Goal: Task Accomplishment & Management: Manage account settings

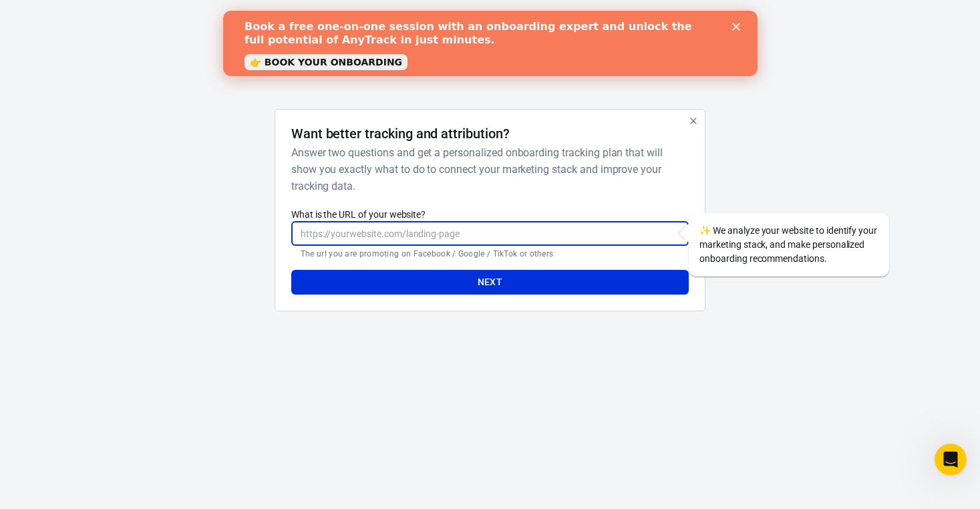
click at [365, 230] on input "What is the URL of your website?" at bounding box center [489, 233] width 397 height 25
paste input "[URL][DOMAIN_NAME]"
type input "[URL][DOMAIN_NAME]"
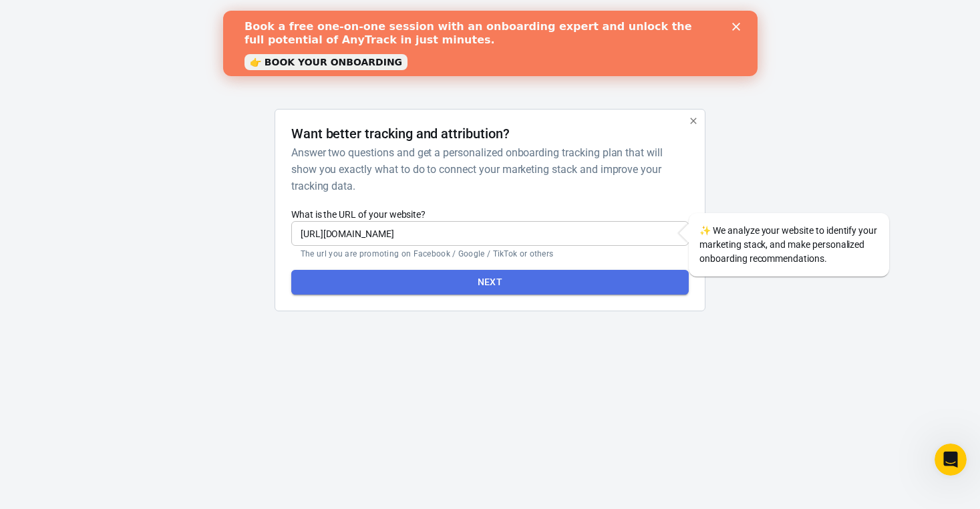
click at [490, 288] on button "Next" at bounding box center [489, 282] width 397 height 25
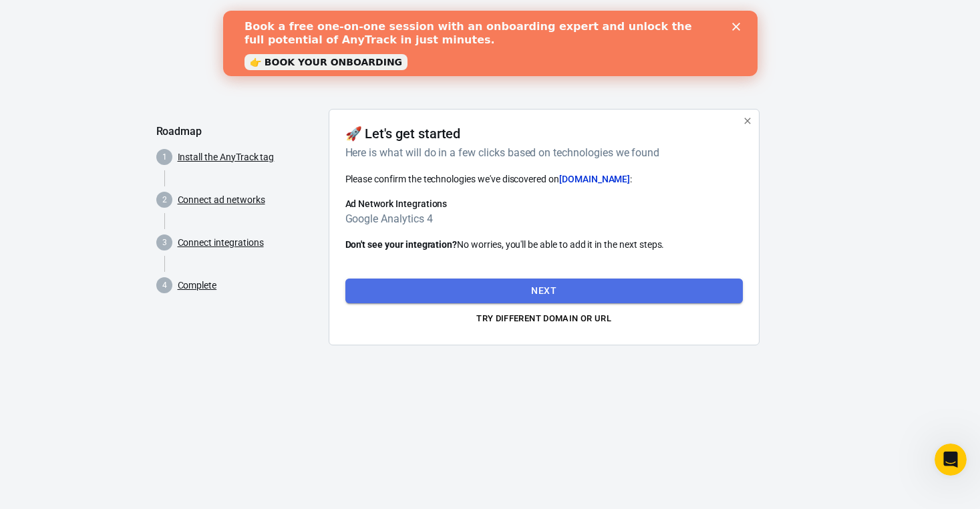
click at [516, 282] on button "Next" at bounding box center [543, 291] width 397 height 25
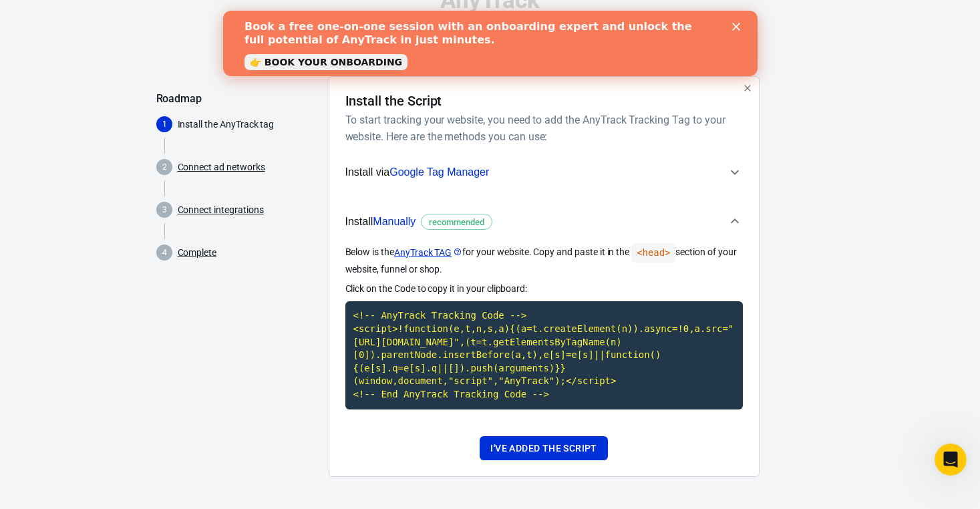
scroll to position [42, 0]
click at [478, 358] on code "<!-- AnyTrack Tracking Code --> <script>!function(e,t,n,s,a){(a=t.createElement…" at bounding box center [543, 355] width 397 height 108
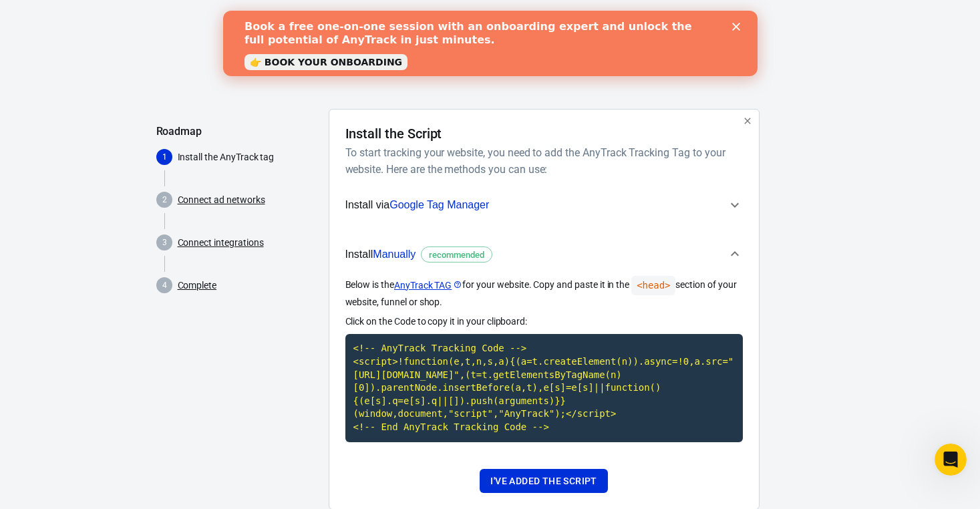
scroll to position [0, 0]
click at [741, 26] on div "Close" at bounding box center [737, 27] width 13 height 8
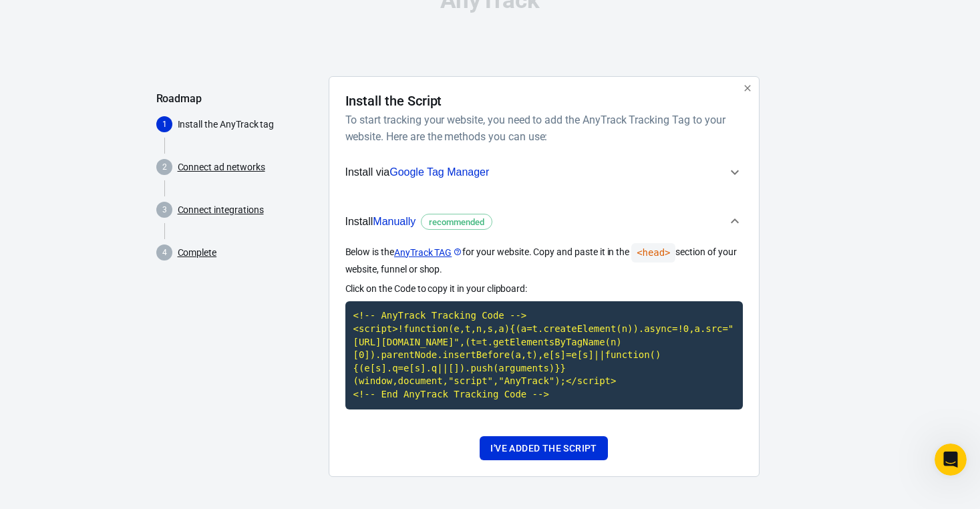
scroll to position [42, 0]
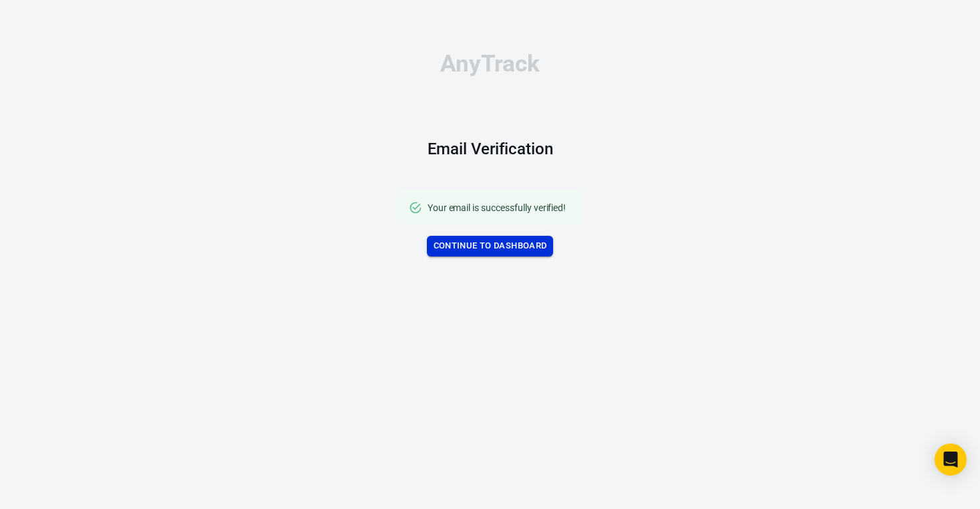
click at [485, 236] on link "Continue to Dashboard" at bounding box center [490, 246] width 127 height 21
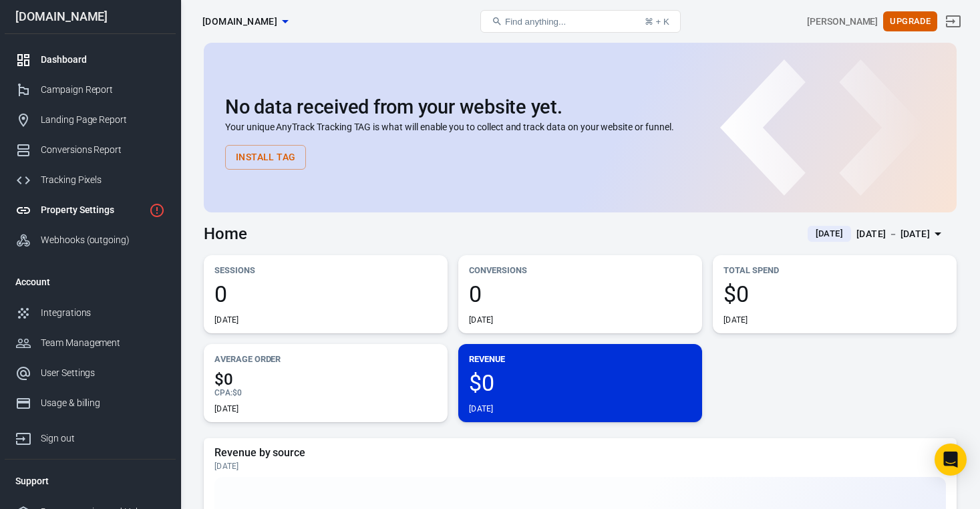
click at [88, 223] on link "Property Settings" at bounding box center [90, 210] width 171 height 30
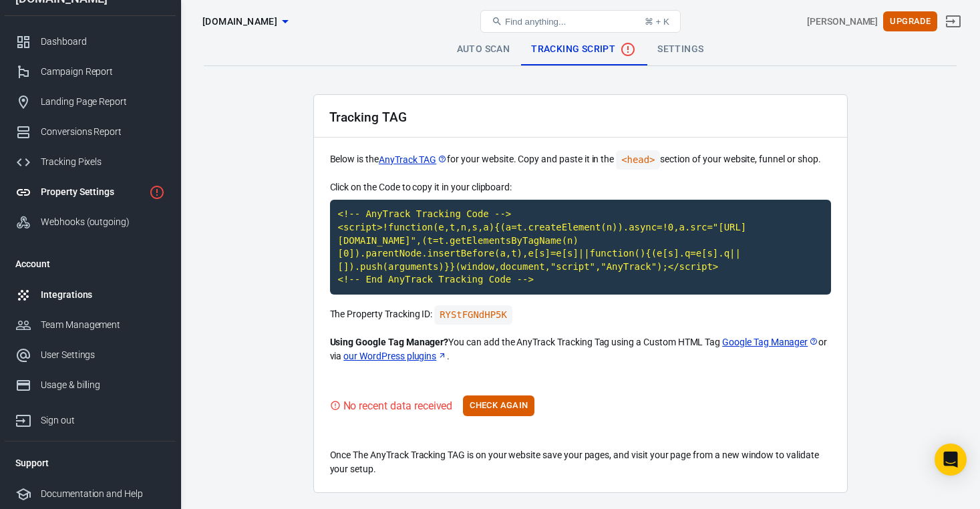
scroll to position [23, 0]
click at [96, 297] on div "Integrations" at bounding box center [103, 295] width 124 height 14
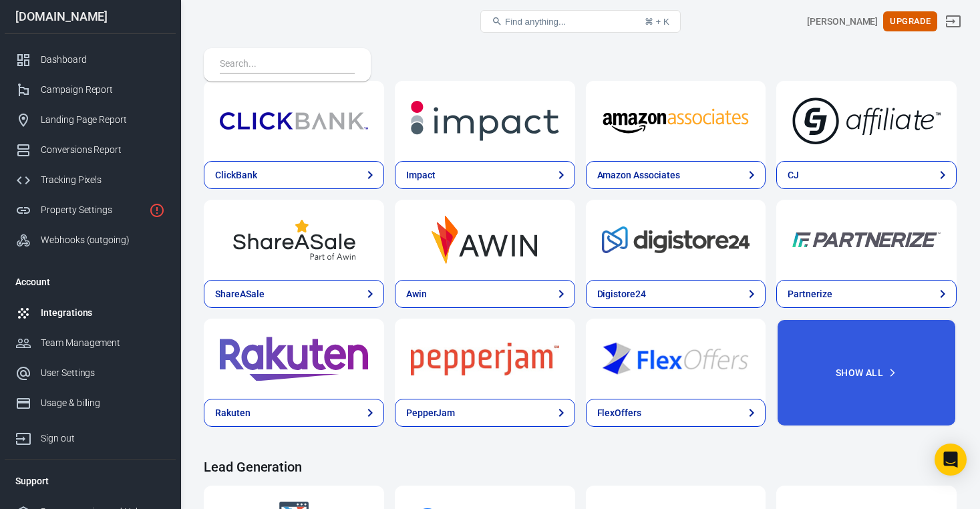
scroll to position [417, 0]
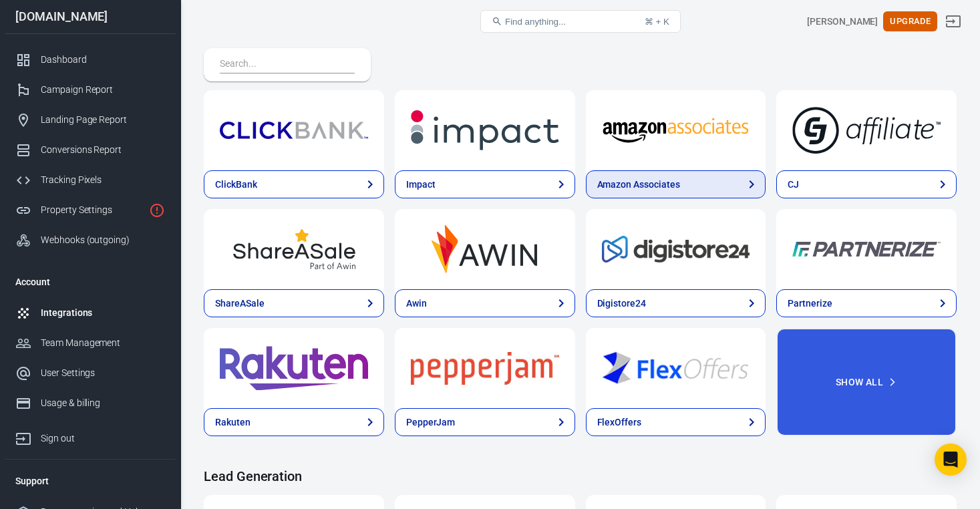
click at [701, 182] on link "Amazon Associates" at bounding box center [676, 184] width 180 height 28
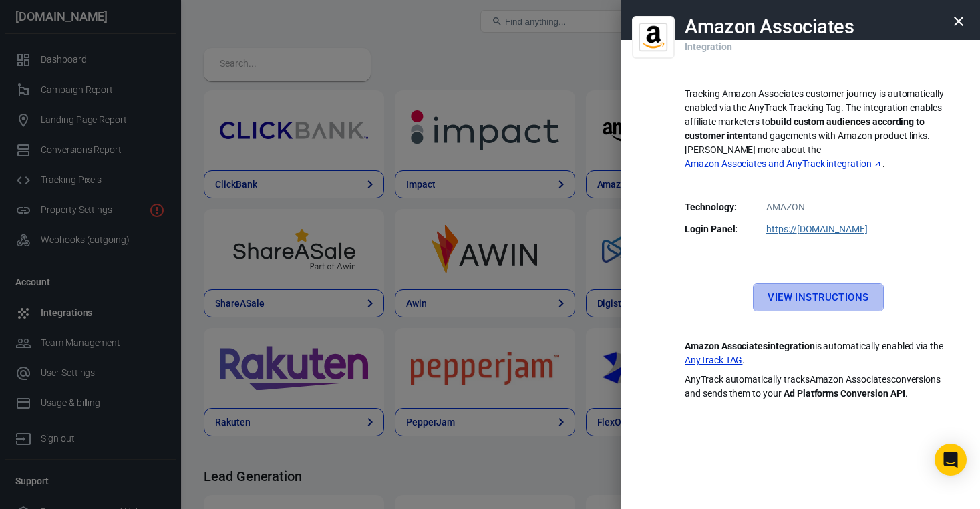
click at [803, 283] on link "View Instructions" at bounding box center [818, 297] width 130 height 28
click at [963, 19] on icon "button" at bounding box center [958, 21] width 16 height 16
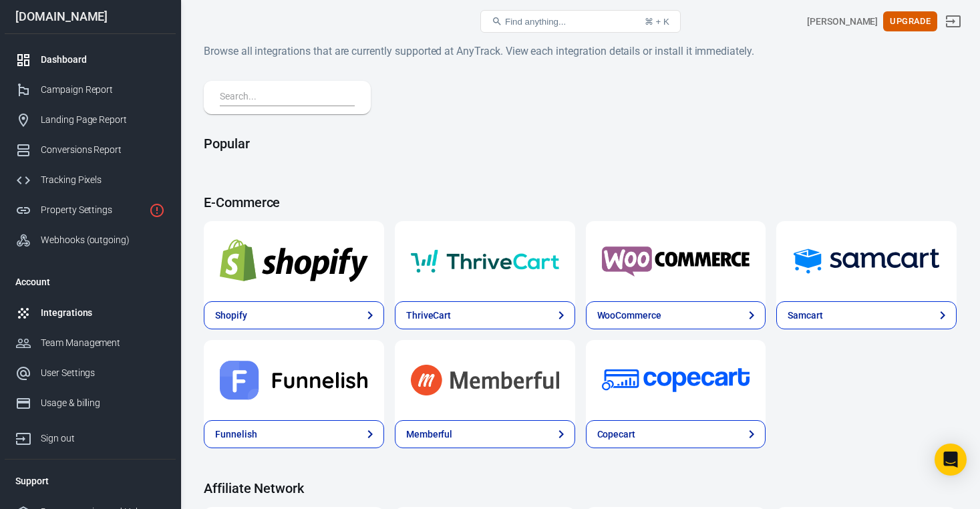
click at [96, 64] on div "Dashboard" at bounding box center [103, 60] width 124 height 14
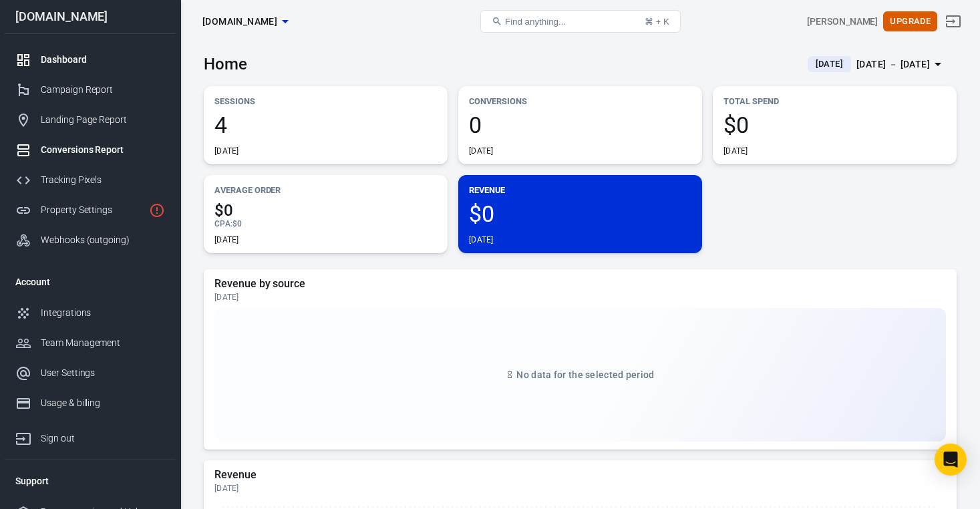
click at [82, 142] on link "Conversions Report" at bounding box center [90, 150] width 171 height 30
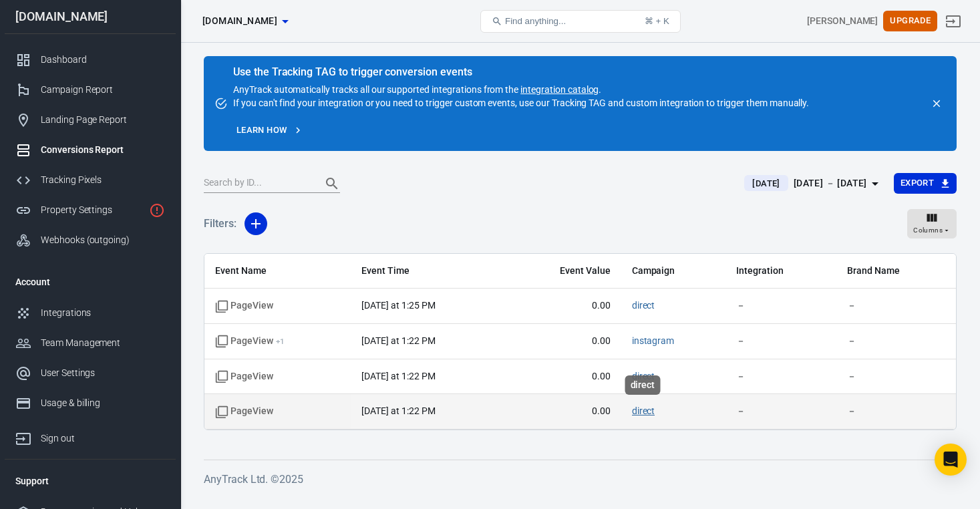
click at [643, 412] on link "direct" at bounding box center [643, 410] width 23 height 11
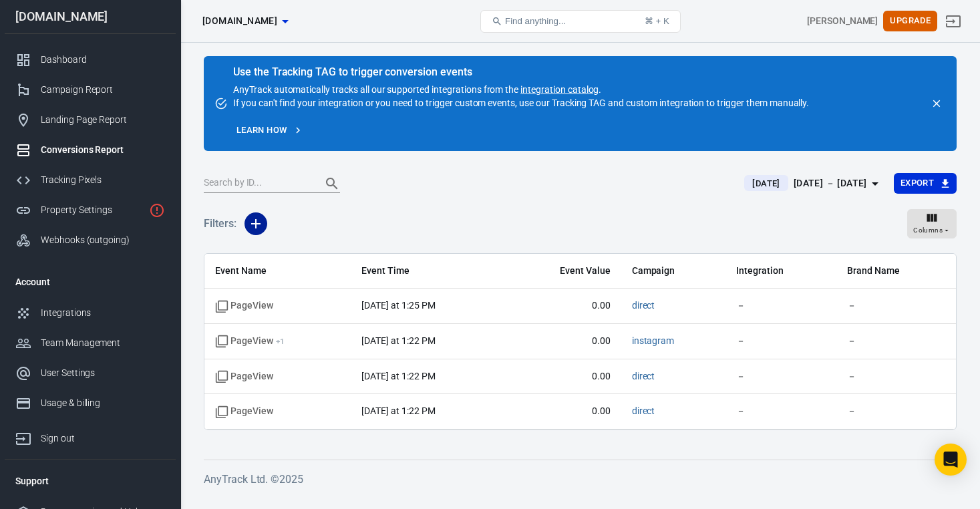
click at [258, 218] on icon "button" at bounding box center [256, 224] width 16 height 16
click at [397, 208] on div at bounding box center [490, 254] width 980 height 509
click at [85, 214] on div "Property Settings" at bounding box center [92, 210] width 103 height 14
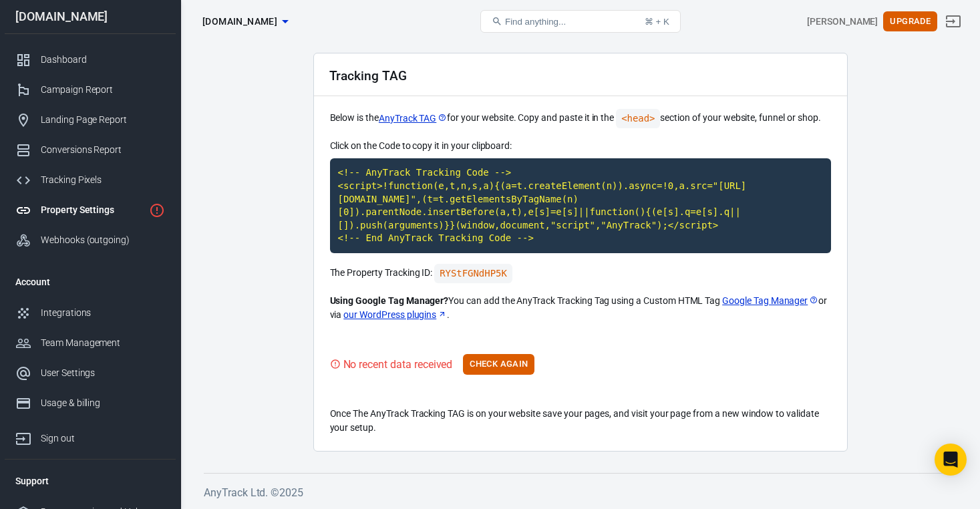
scroll to position [52, 0]
click at [506, 370] on button "Check Again" at bounding box center [498, 364] width 71 height 21
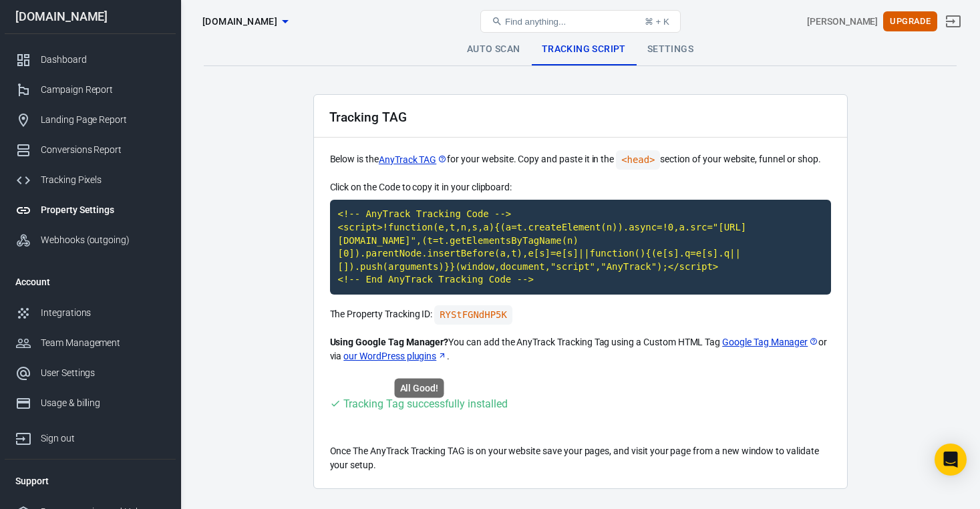
scroll to position [0, 0]
click at [104, 231] on link "Webhooks (outgoing)" at bounding box center [90, 240] width 171 height 30
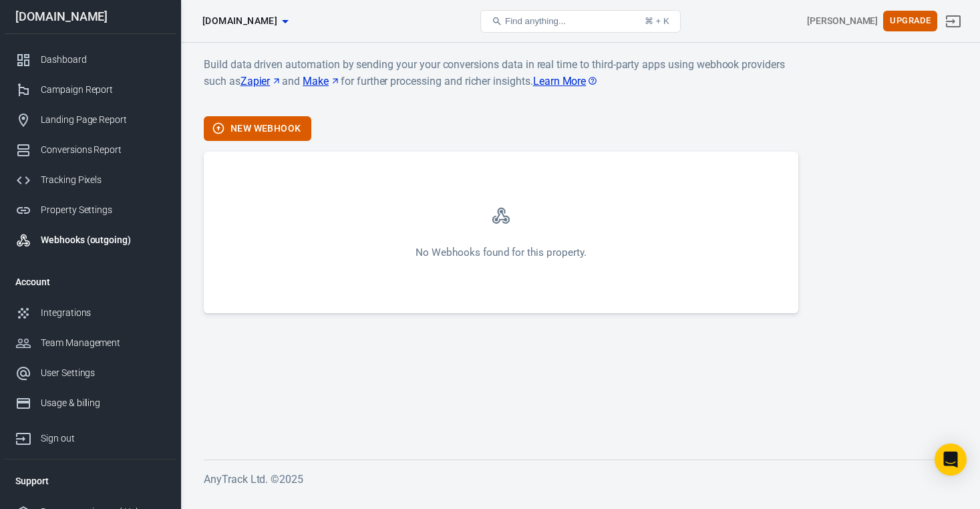
click at [99, 243] on div "Webhooks (outgoing)" at bounding box center [103, 240] width 124 height 14
click at [78, 187] on div "Tracking Pixels" at bounding box center [103, 180] width 124 height 14
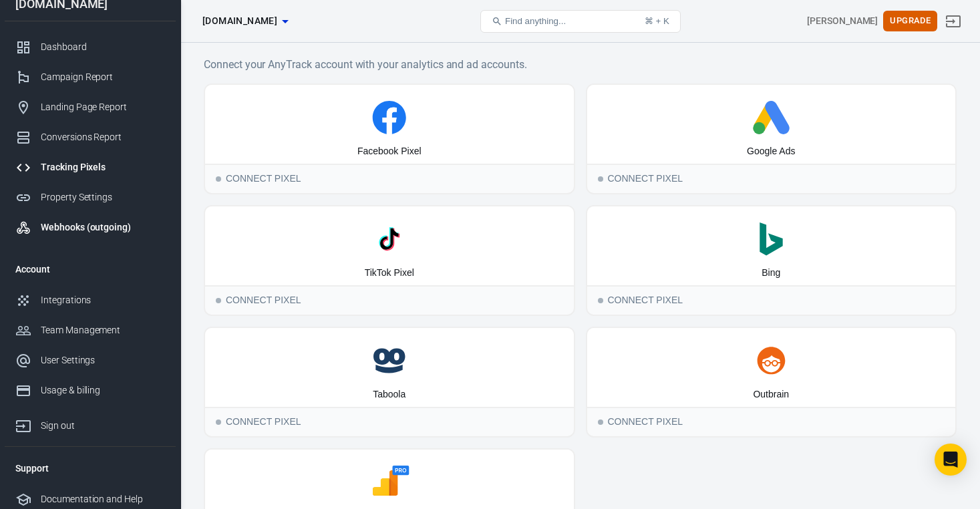
scroll to position [8, 0]
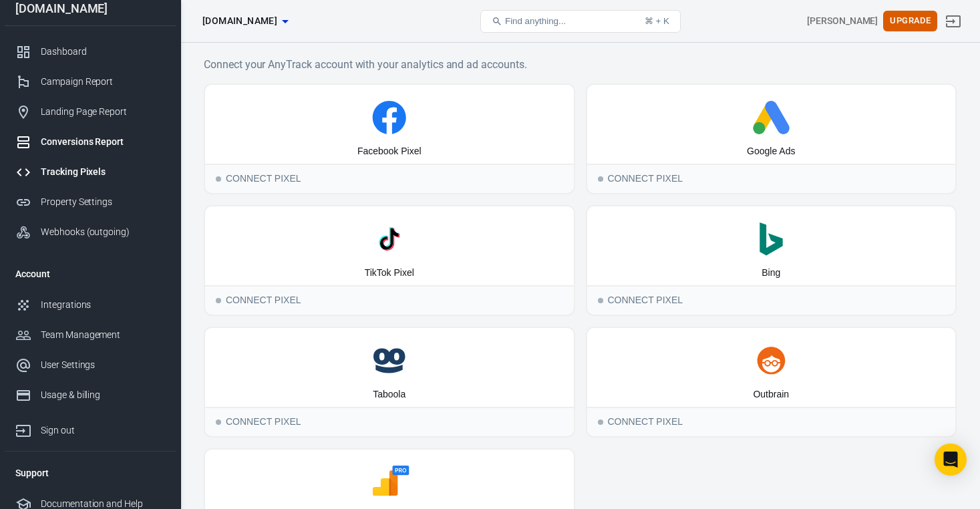
click at [104, 141] on div "Conversions Report" at bounding box center [103, 142] width 124 height 14
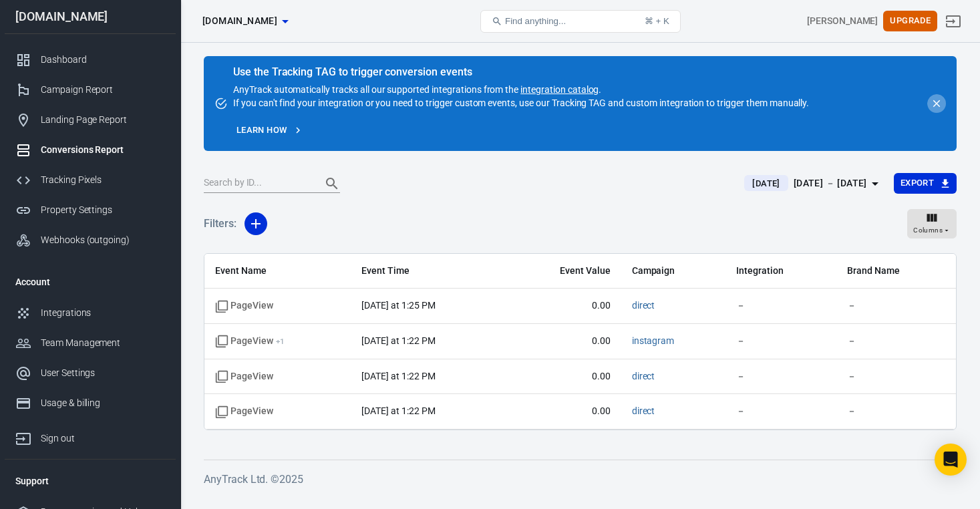
click at [936, 102] on icon "close" at bounding box center [936, 104] width 12 height 12
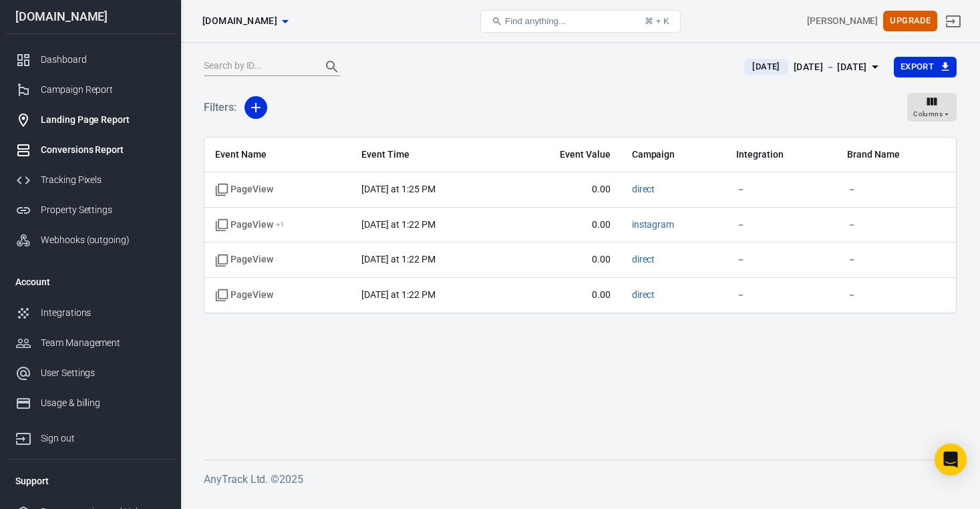
click at [112, 120] on div "Landing Page Report" at bounding box center [103, 120] width 124 height 14
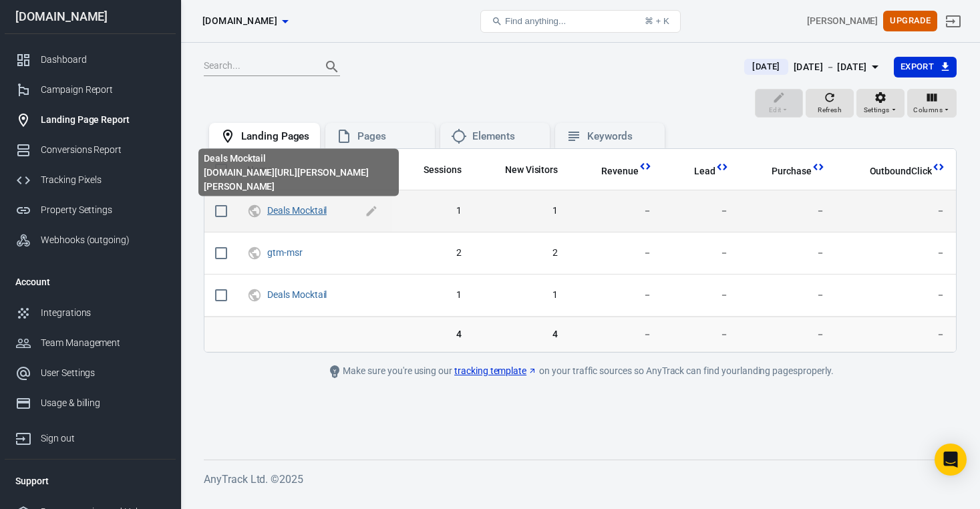
click at [297, 212] on link "Deals Mocktail" at bounding box center [296, 210] width 59 height 11
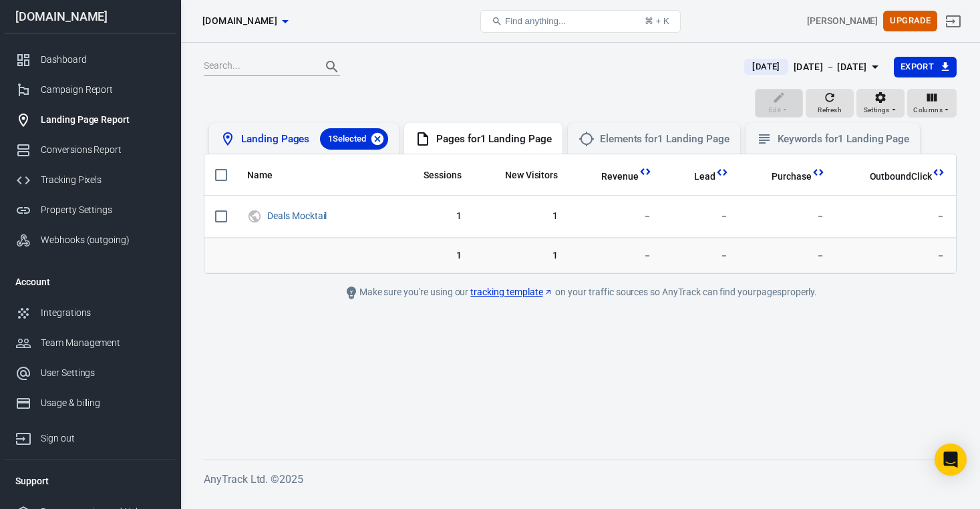
click at [377, 137] on icon at bounding box center [377, 139] width 12 height 12
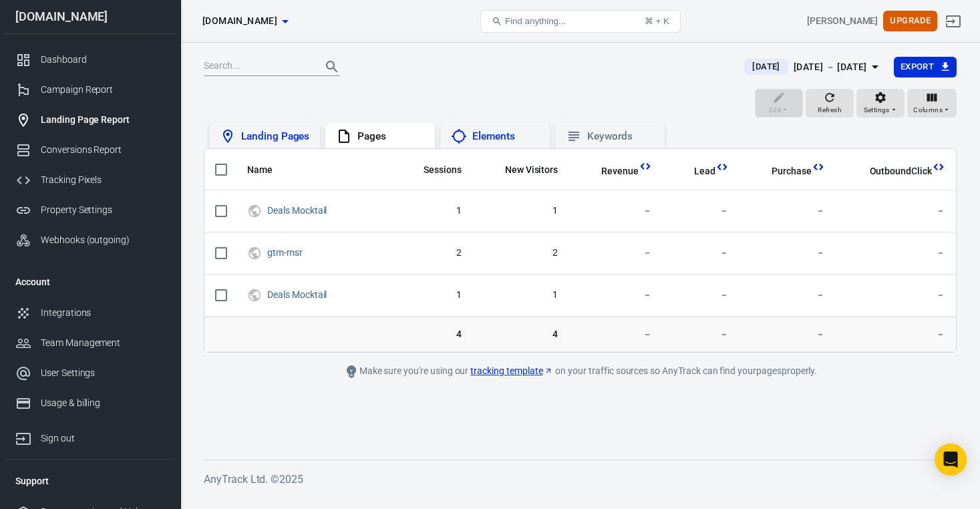
click at [500, 131] on div "Elements" at bounding box center [505, 137] width 67 height 14
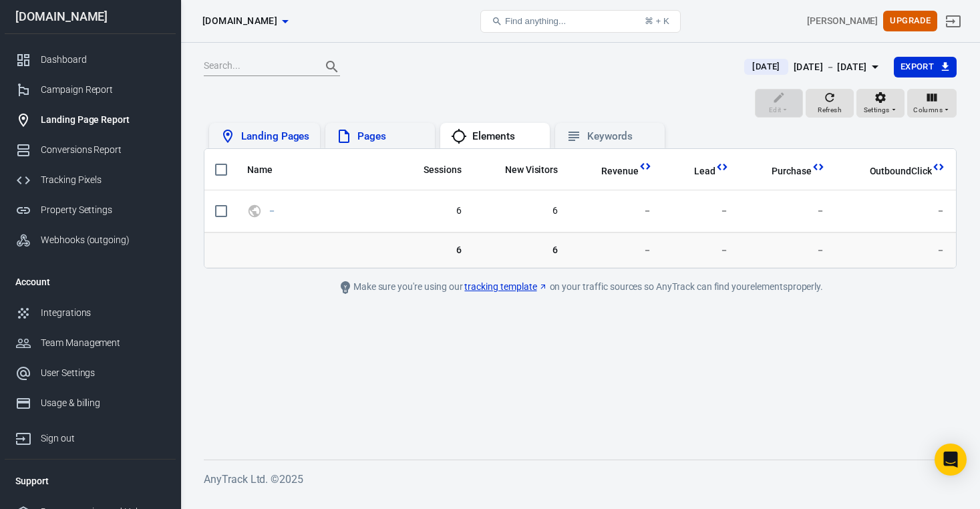
click at [410, 135] on div "Pages" at bounding box center [390, 137] width 67 height 14
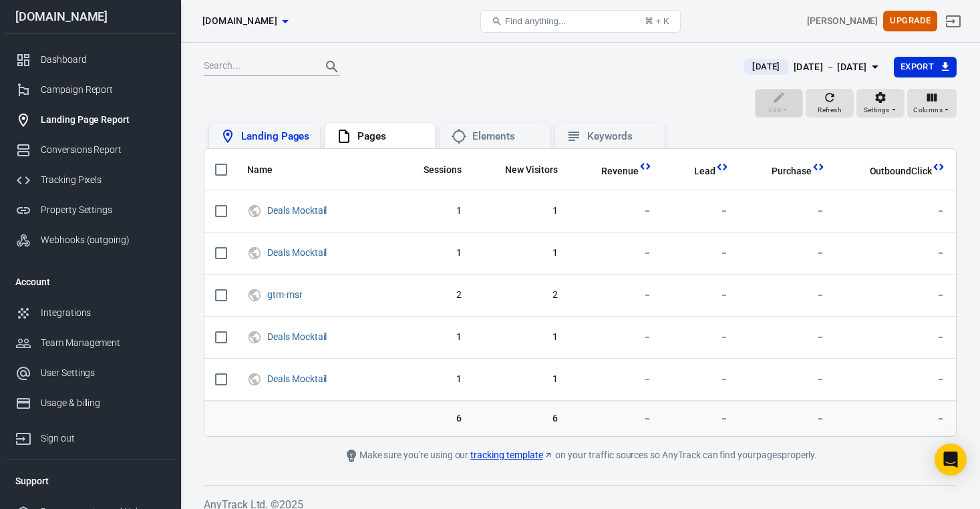
click at [273, 142] on div "Landing Pages" at bounding box center [275, 137] width 68 height 14
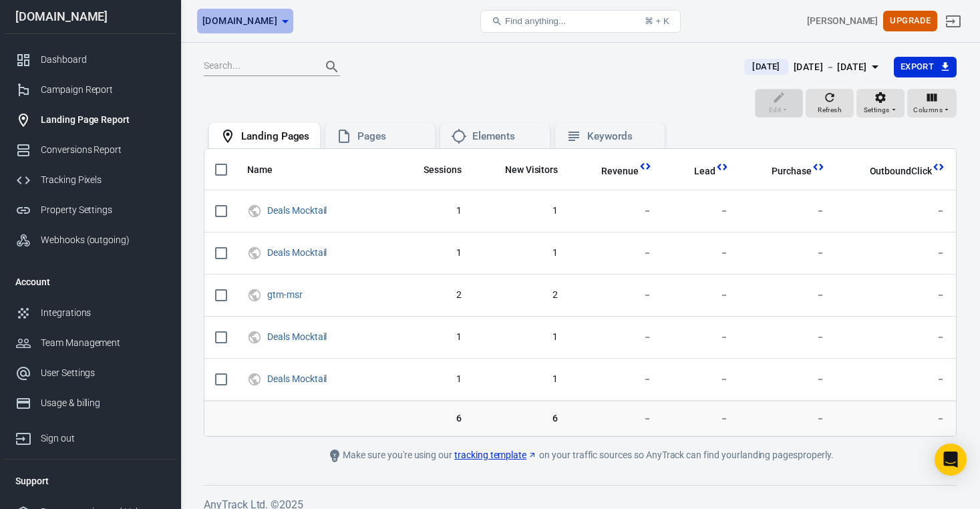
click at [277, 24] on span "[DOMAIN_NAME]" at bounding box center [239, 21] width 75 height 17
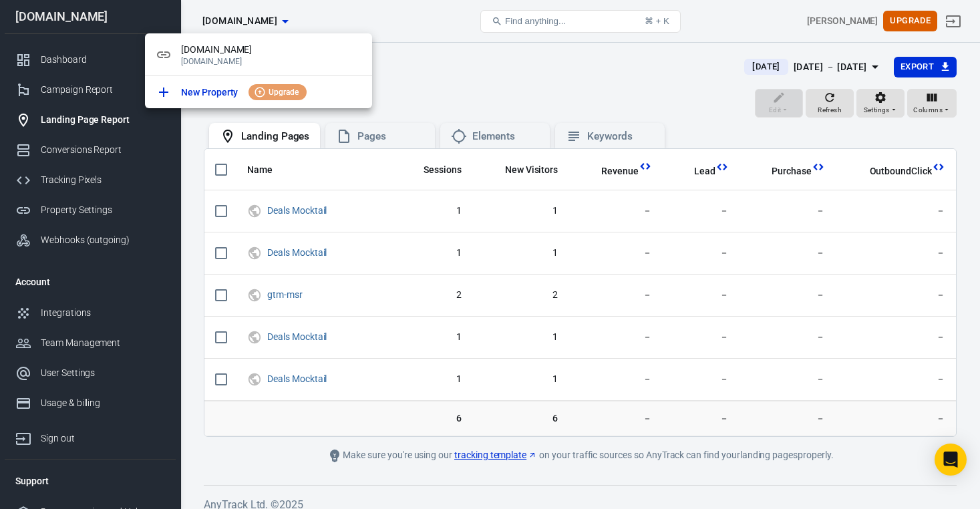
click at [301, 23] on div at bounding box center [490, 254] width 980 height 509
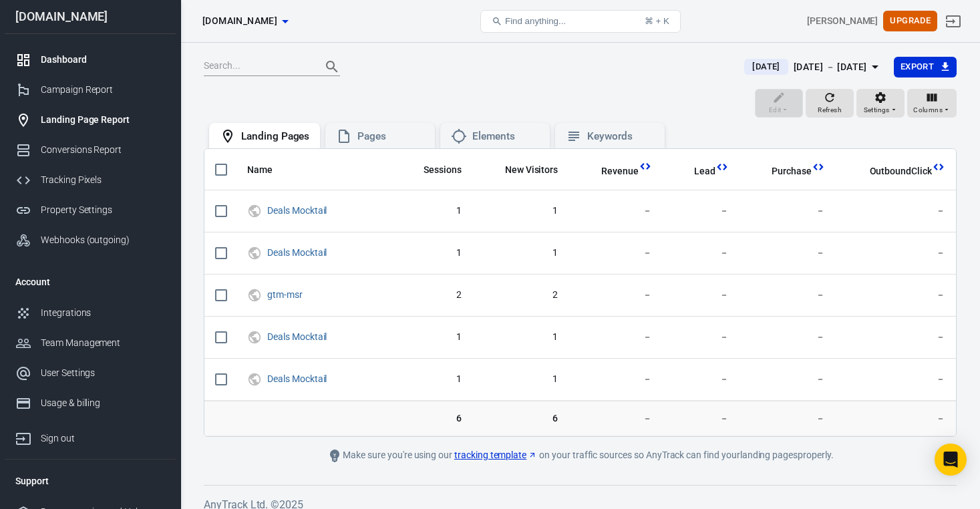
click at [124, 71] on link "Dashboard" at bounding box center [90, 60] width 171 height 30
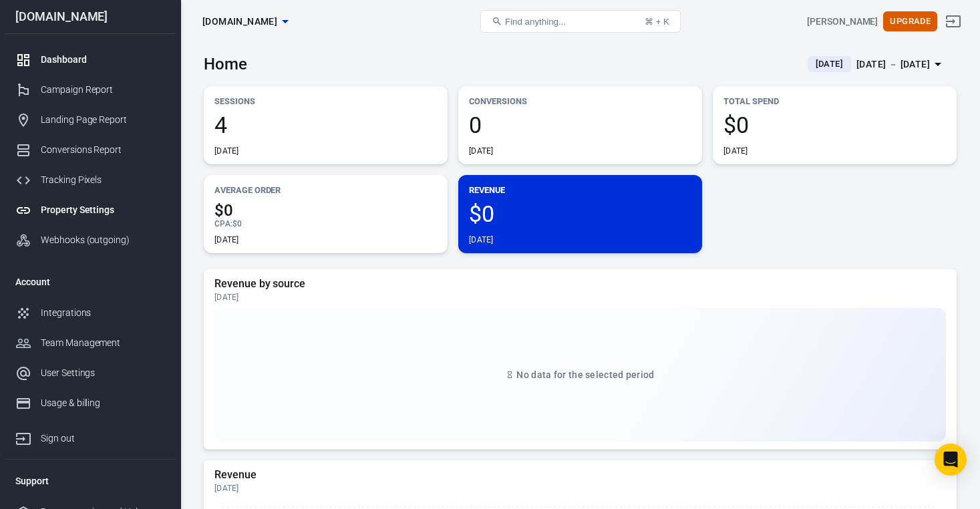
click at [70, 217] on div "Property Settings" at bounding box center [103, 210] width 124 height 14
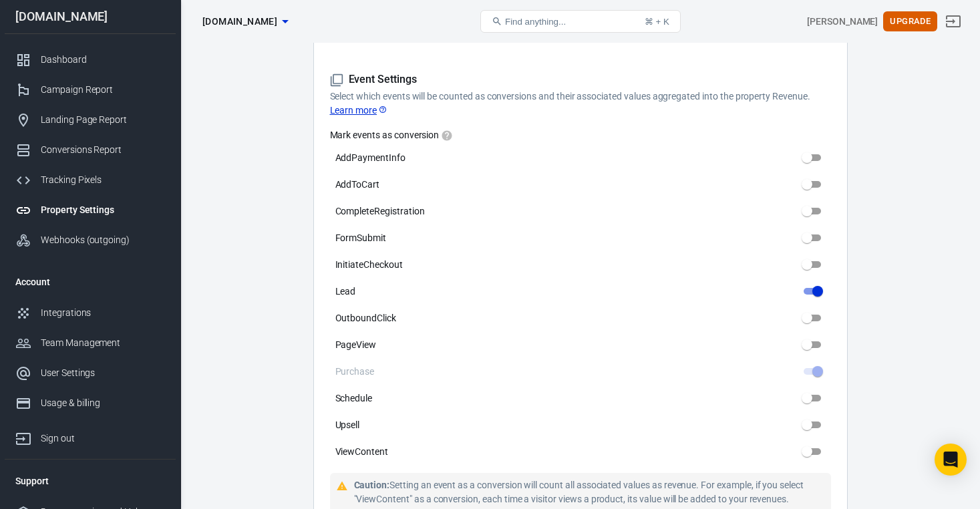
scroll to position [617, 0]
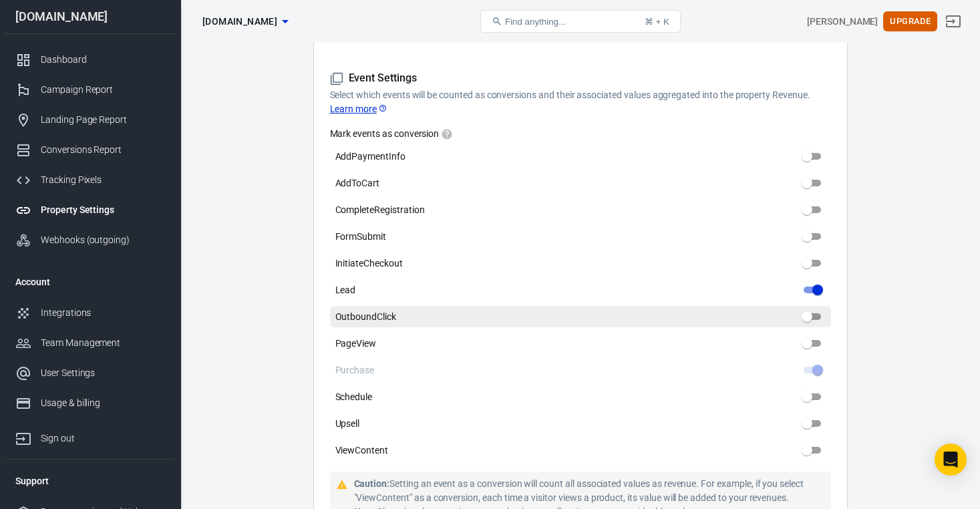
click at [810, 309] on input "OutboundClick" at bounding box center [807, 317] width 48 height 16
click at [814, 309] on input "OutboundClick" at bounding box center [807, 317] width 48 height 16
click at [805, 309] on input "OutboundClick" at bounding box center [807, 317] width 48 height 16
checkbox input "false"
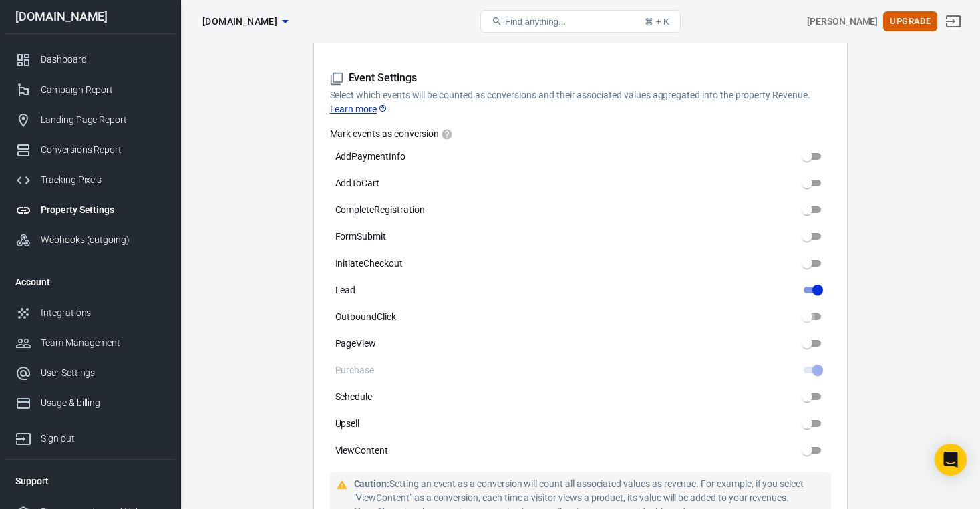
drag, startPoint x: 805, startPoint y: 303, endPoint x: 835, endPoint y: 303, distance: 30.1
click at [835, 303] on div "Property Settings Name [DOMAIN_NAME] Name What should we call your Property? Gi…" at bounding box center [580, 40] width 534 height 1125
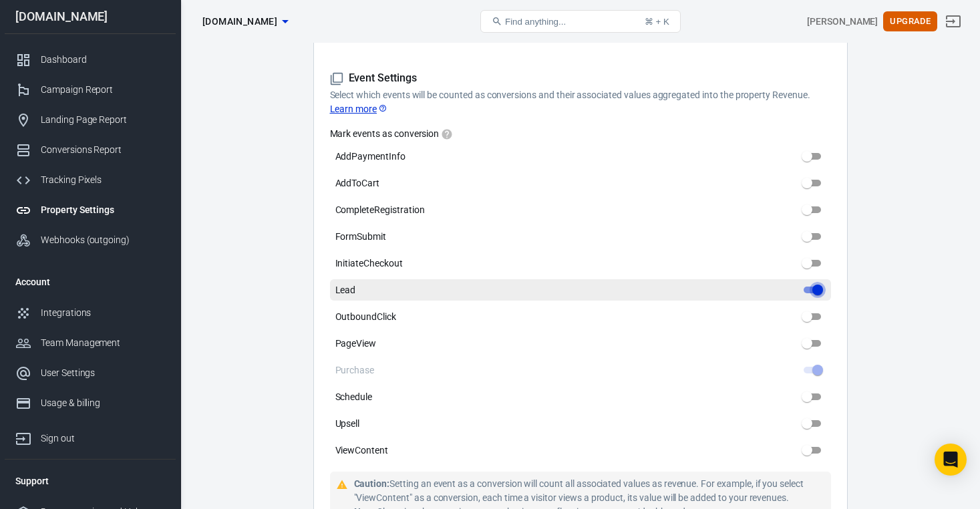
click at [810, 282] on input "Lead" at bounding box center [818, 290] width 48 height 16
checkbox input "true"
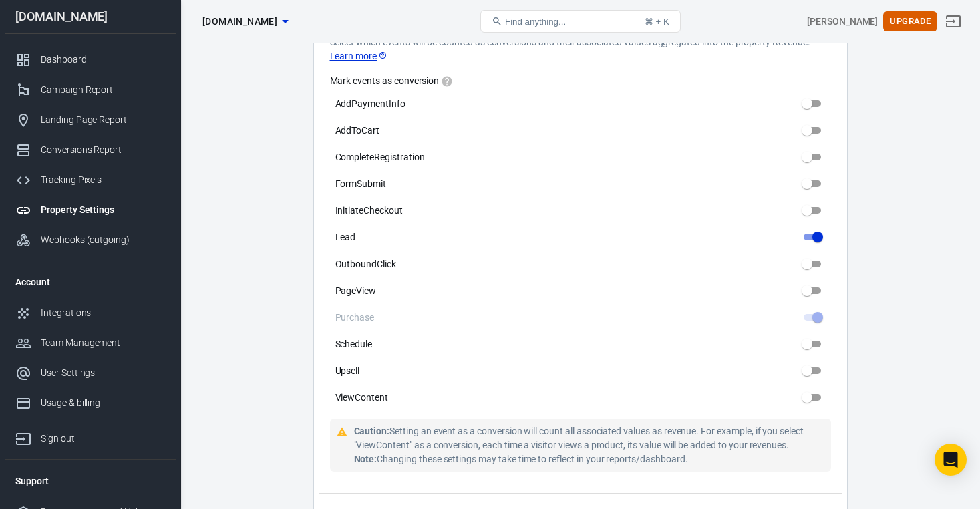
scroll to position [663, 0]
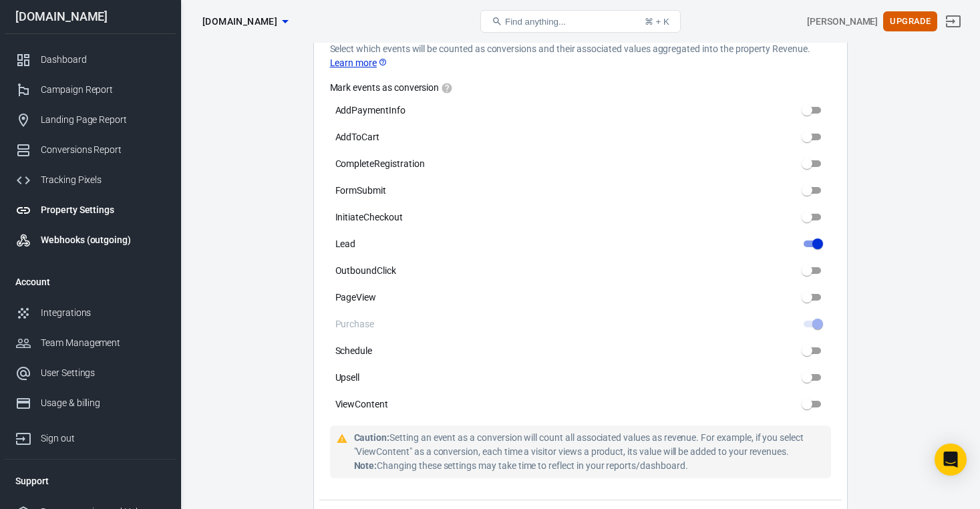
click at [88, 255] on link "Webhooks (outgoing)" at bounding box center [90, 240] width 171 height 30
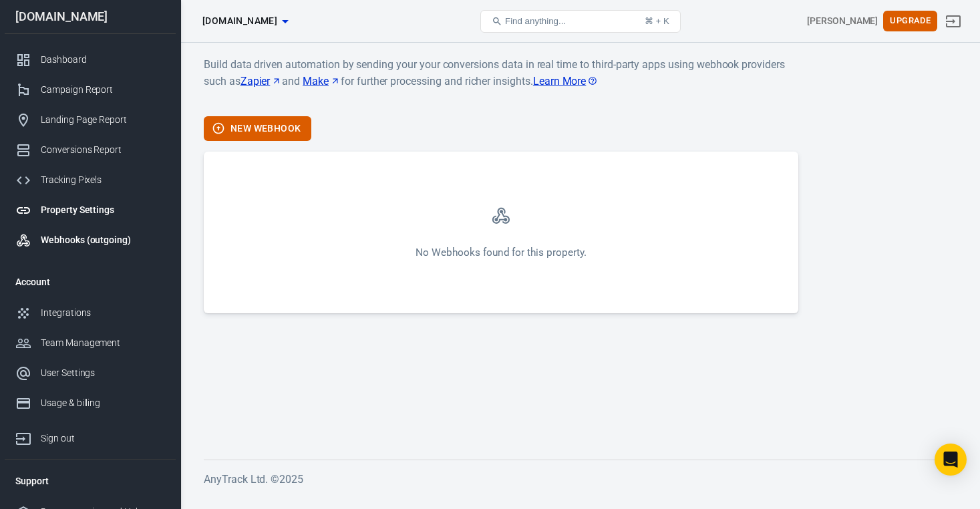
click at [86, 212] on div "Property Settings" at bounding box center [103, 210] width 124 height 14
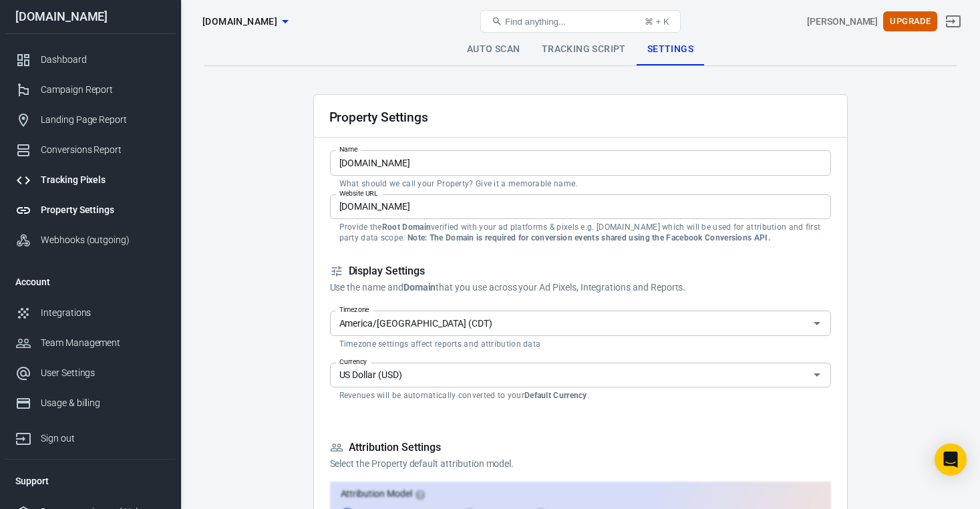
click at [80, 195] on link "Tracking Pixels" at bounding box center [90, 180] width 171 height 30
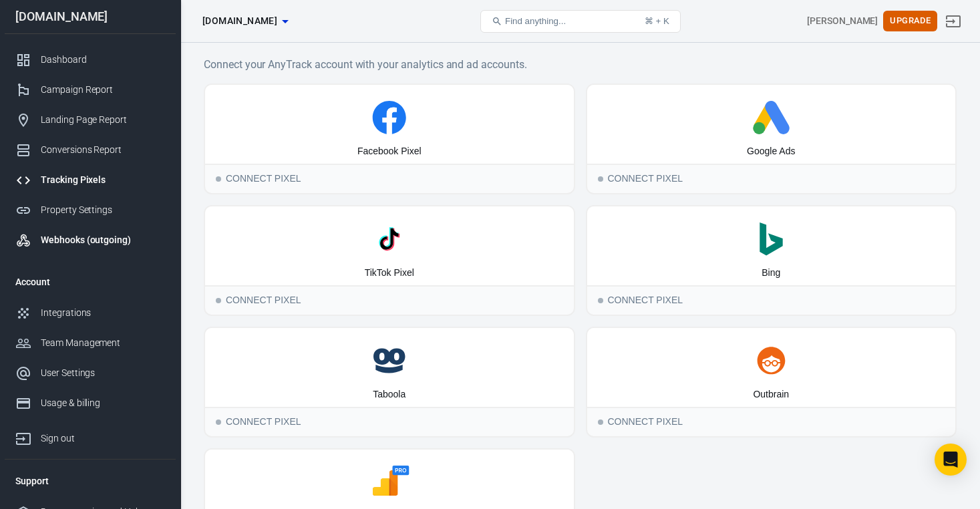
click at [86, 233] on link "Webhooks (outgoing)" at bounding box center [90, 240] width 171 height 30
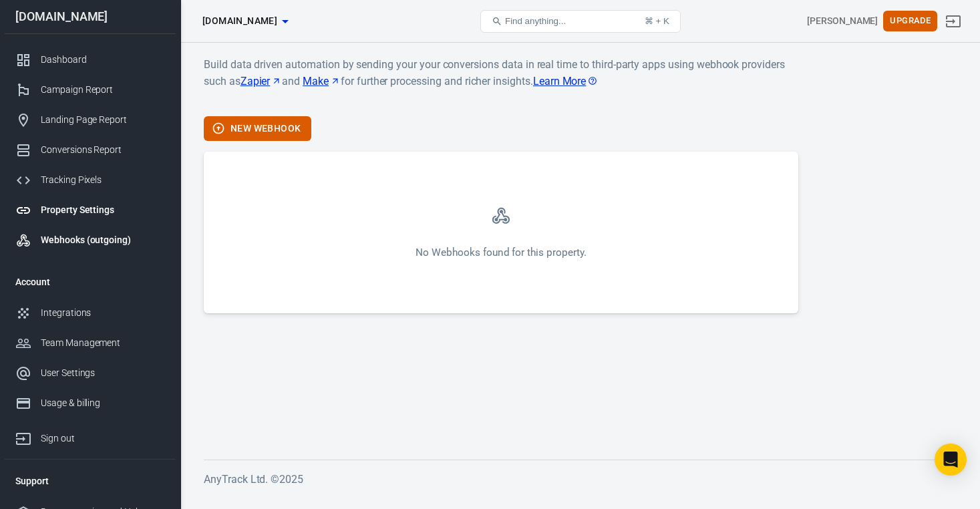
click at [86, 217] on div "Property Settings" at bounding box center [103, 210] width 124 height 14
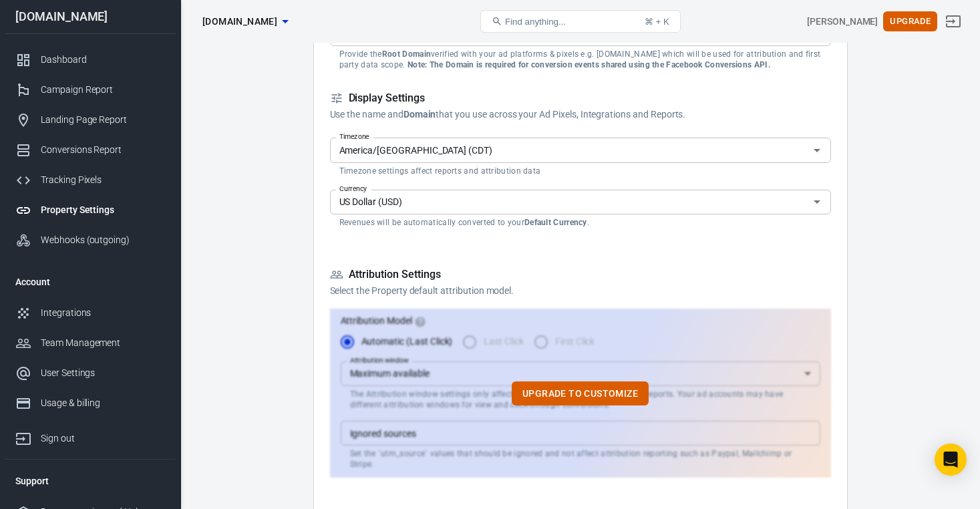
scroll to position [174, 1]
click at [102, 183] on div "Tracking Pixels" at bounding box center [103, 180] width 124 height 14
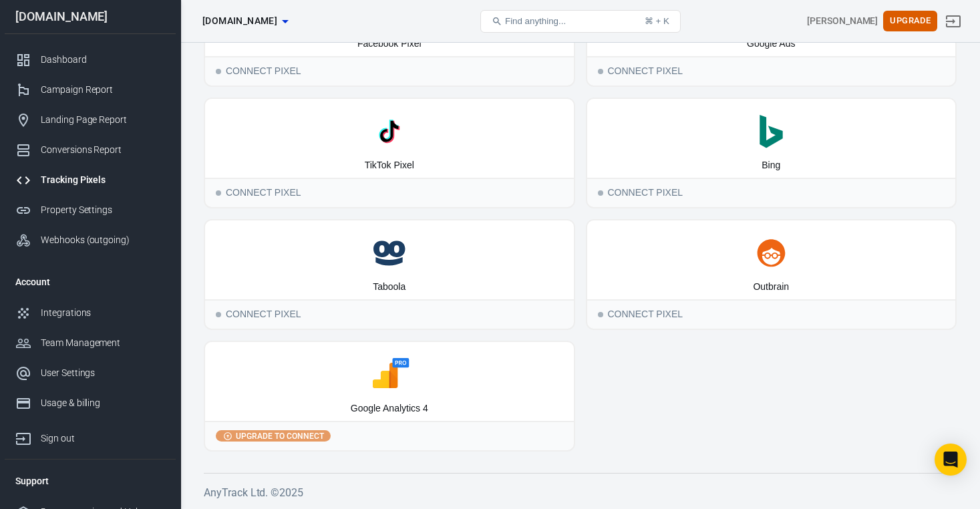
scroll to position [104, 0]
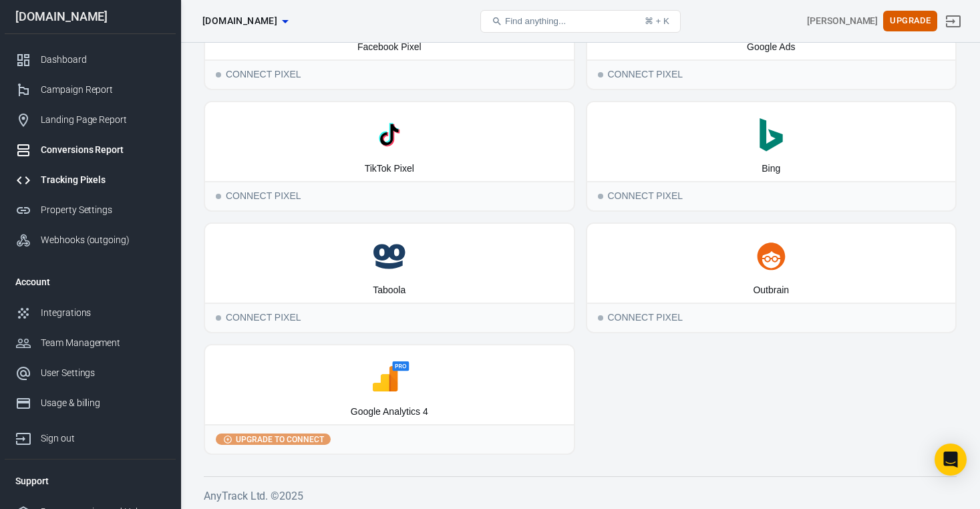
click at [86, 157] on div "Conversions Report" at bounding box center [103, 150] width 124 height 14
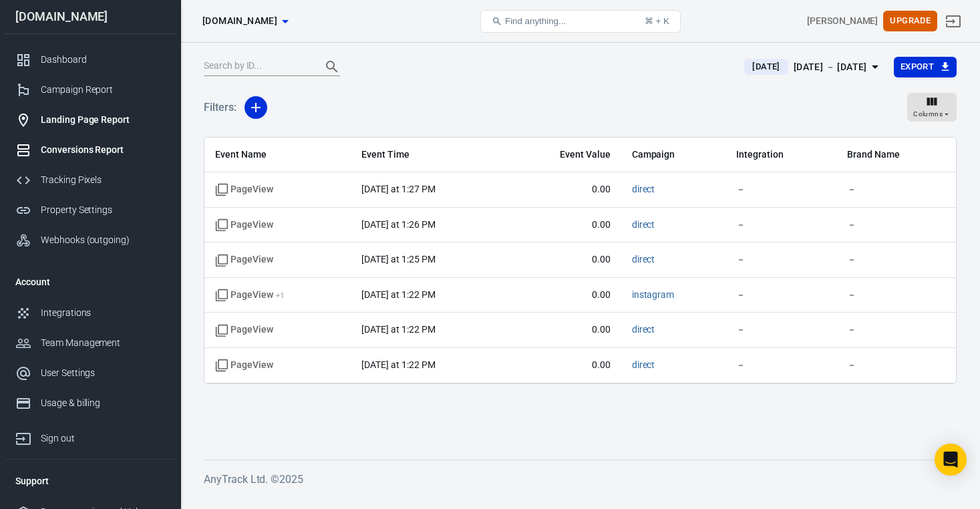
click at [96, 123] on div "Landing Page Report" at bounding box center [103, 120] width 124 height 14
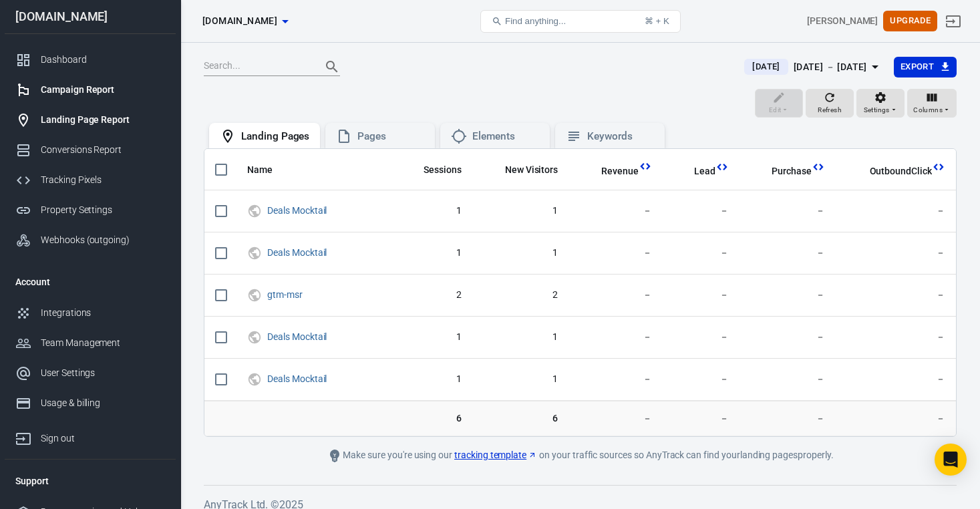
click at [79, 97] on div "Campaign Report" at bounding box center [103, 90] width 124 height 14
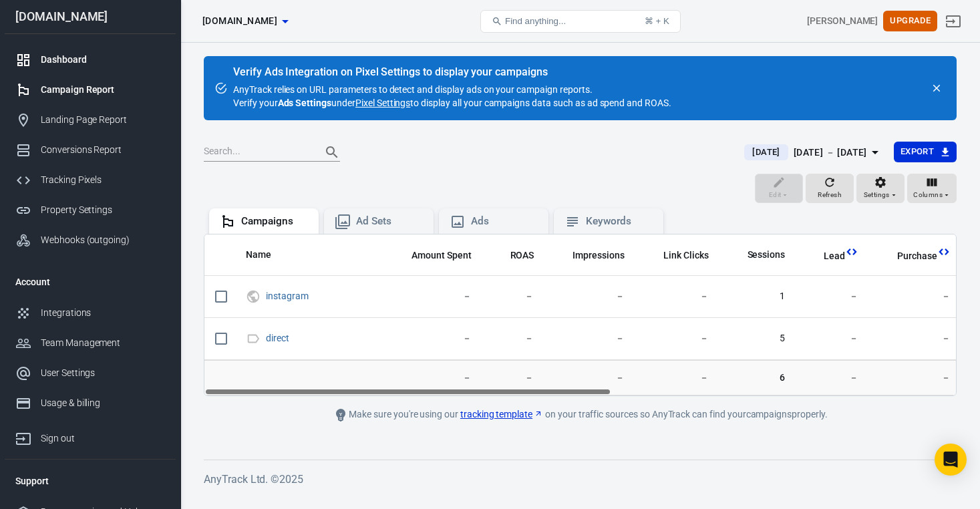
click at [79, 61] on div "Dashboard" at bounding box center [103, 60] width 124 height 14
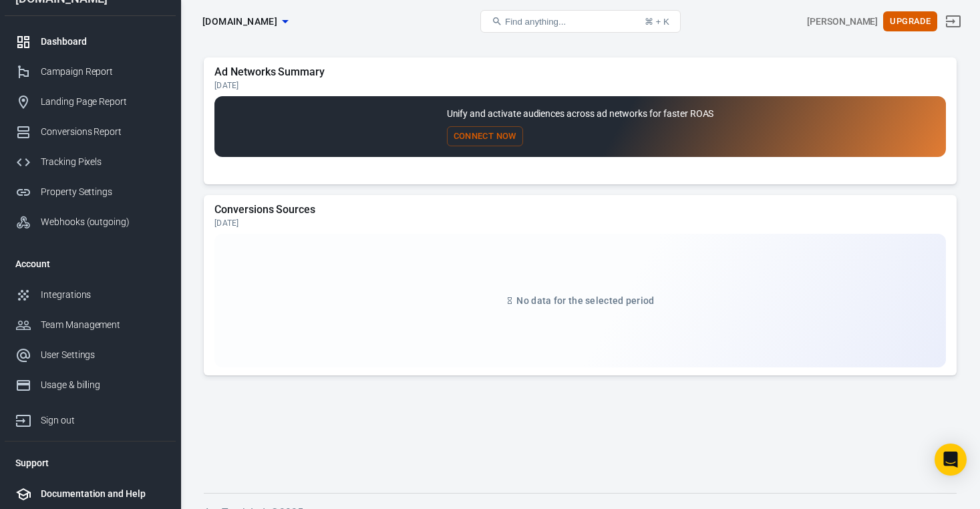
scroll to position [23, 0]
click at [75, 499] on div "Documentation and Help" at bounding box center [103, 494] width 124 height 14
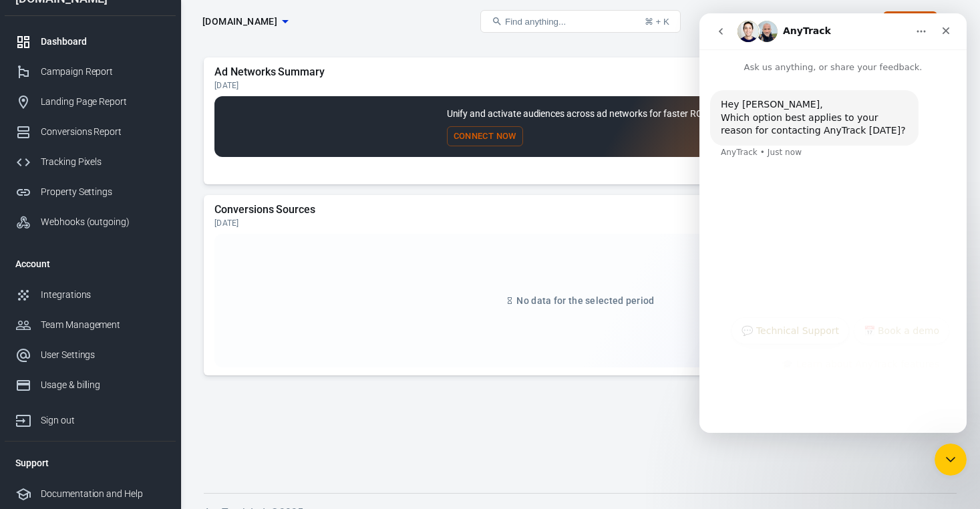
scroll to position [0, 0]
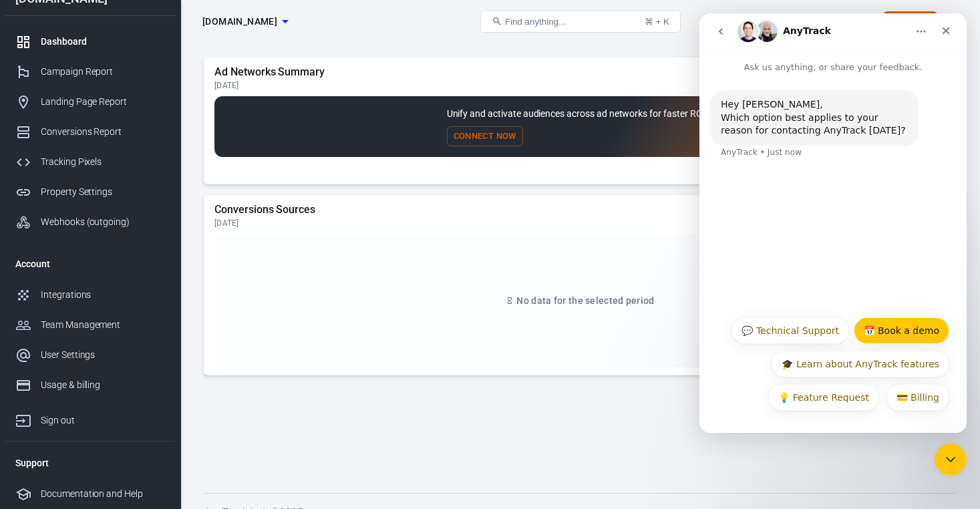
click at [894, 334] on button "📅 Book a demo" at bounding box center [902, 330] width 96 height 27
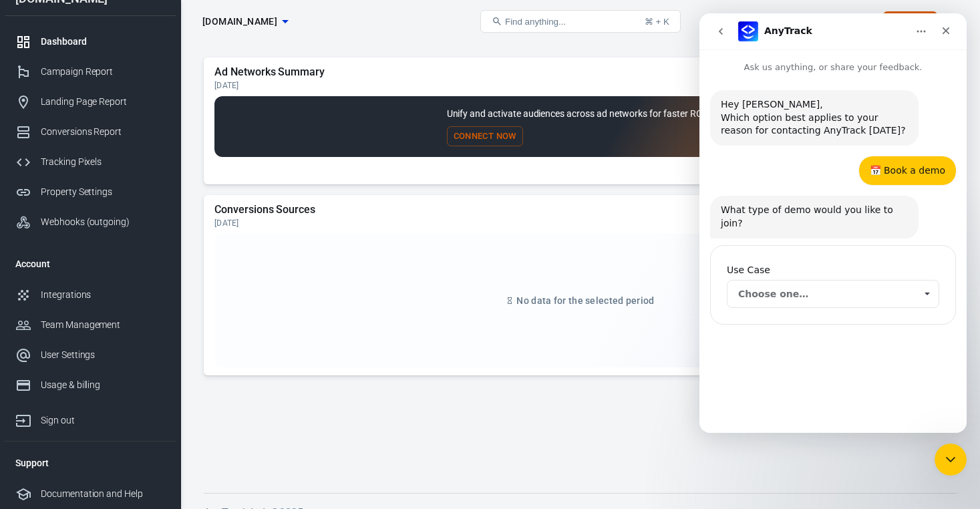
click at [770, 289] on span "Choose one…" at bounding box center [826, 294] width 177 height 27
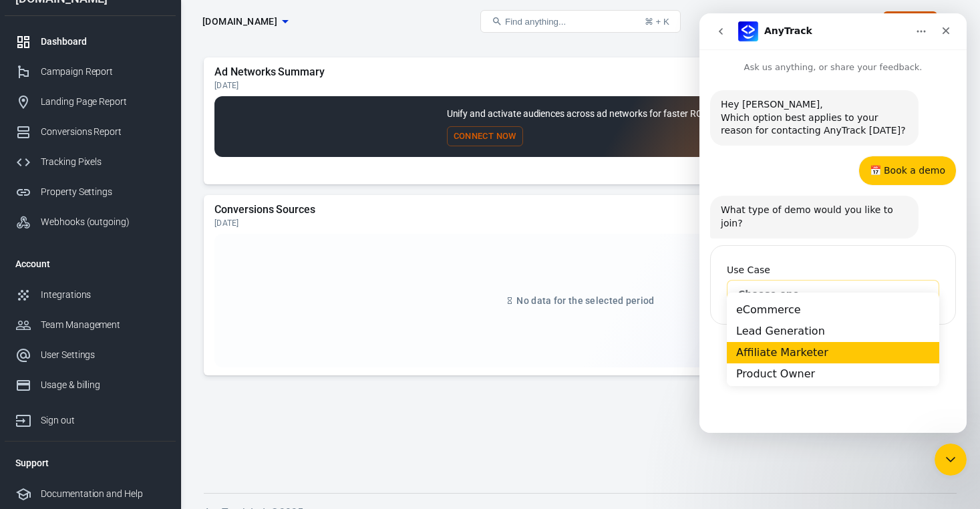
click at [787, 356] on div "Affiliate Marketer" at bounding box center [833, 352] width 212 height 21
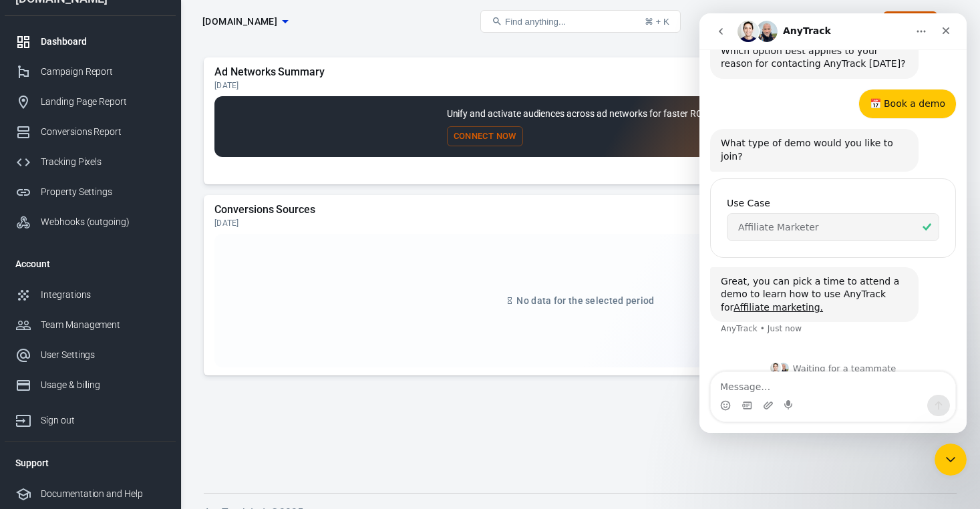
scroll to position [66, 0]
click at [771, 303] on link "Affiliate marketing." at bounding box center [778, 308] width 90 height 11
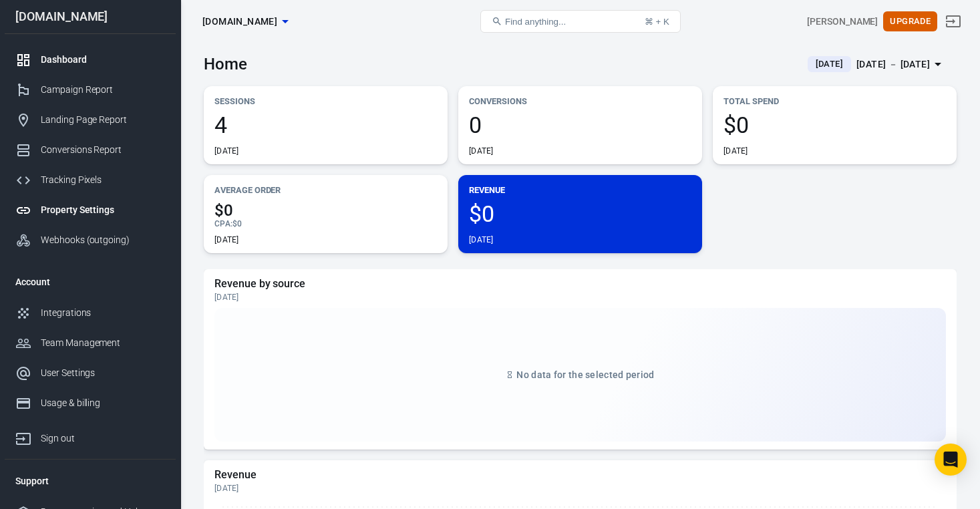
click at [80, 215] on div "Property Settings" at bounding box center [103, 210] width 124 height 14
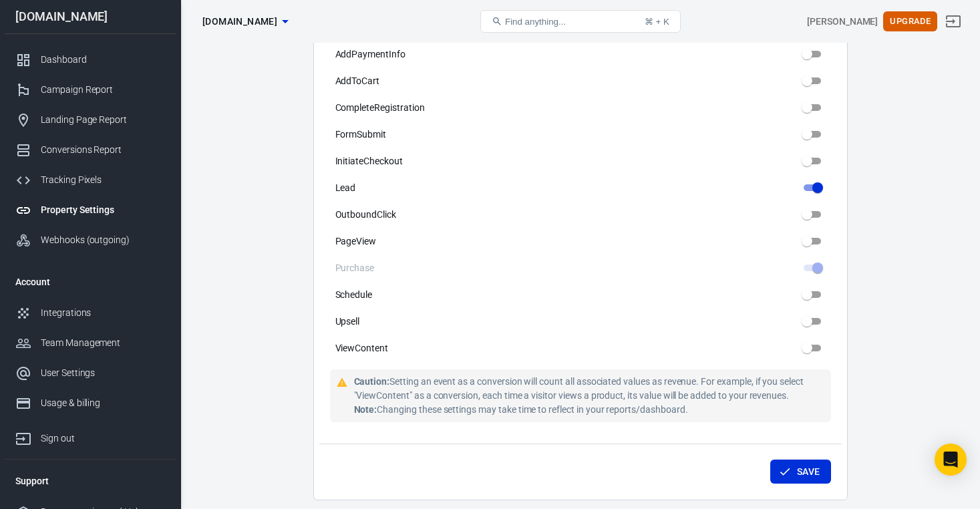
scroll to position [596, 0]
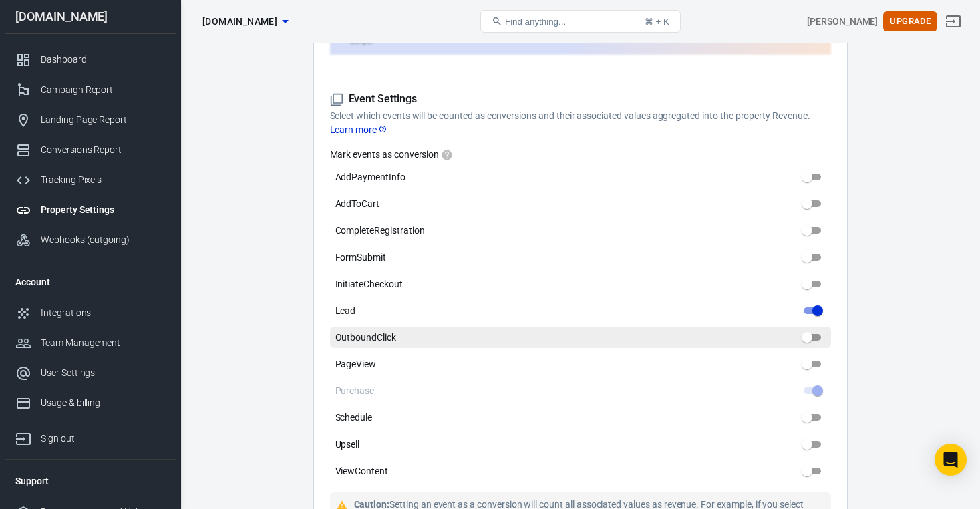
click at [810, 331] on input "OutboundClick" at bounding box center [807, 337] width 48 height 16
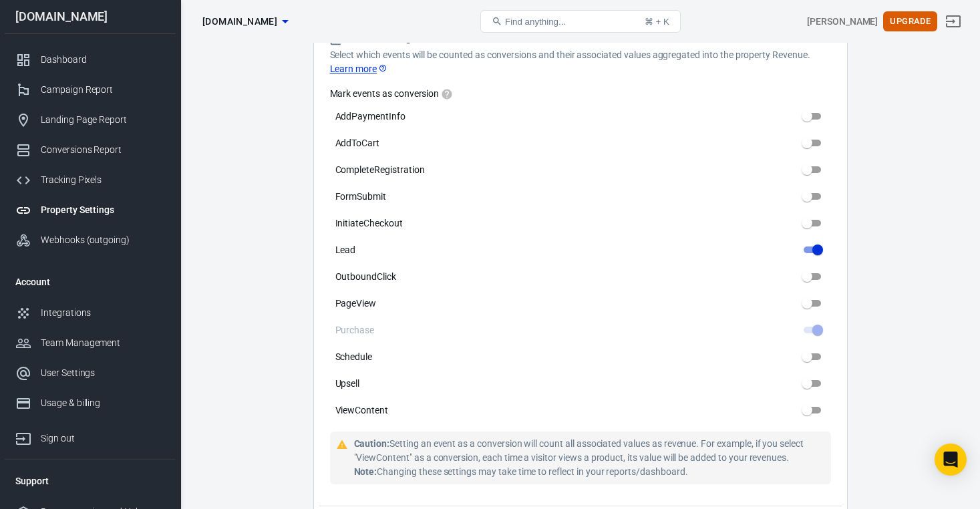
scroll to position [850, 0]
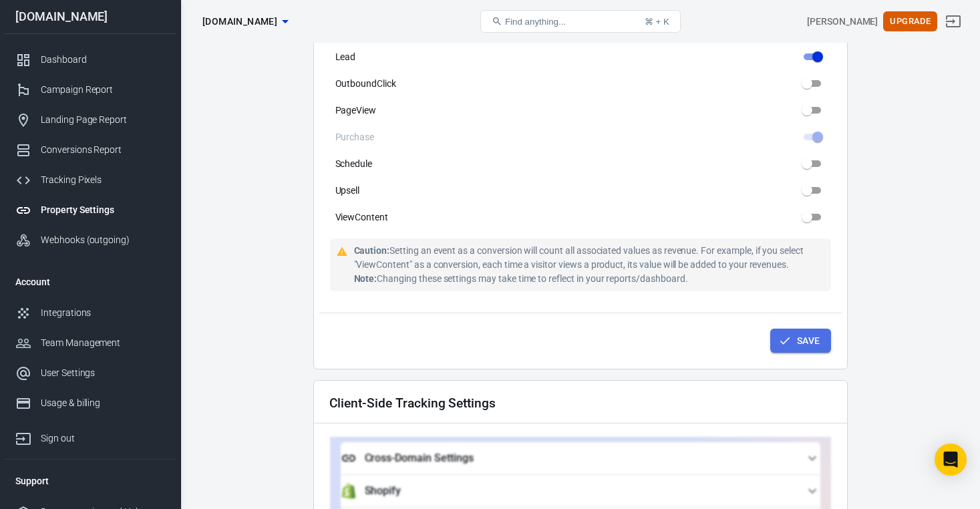
click at [795, 329] on button "Save" at bounding box center [800, 341] width 61 height 25
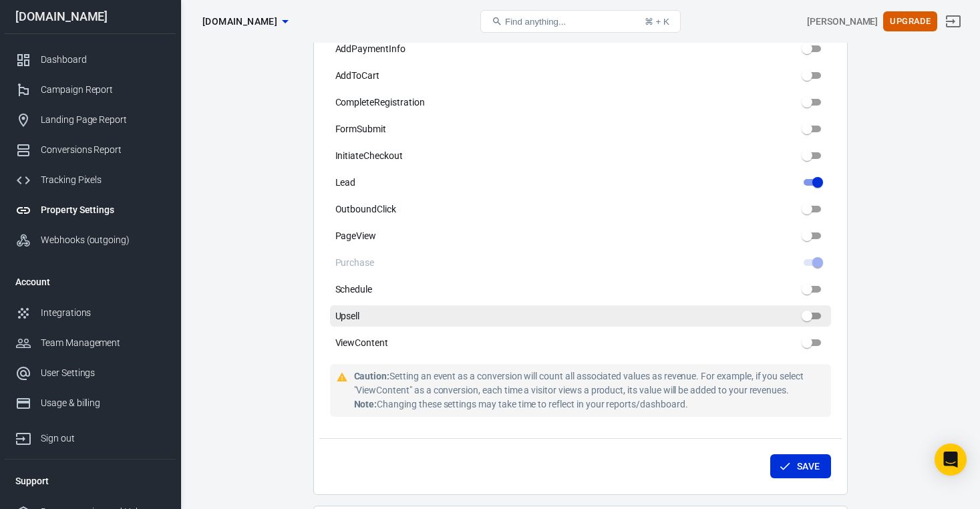
scroll to position [723, 0]
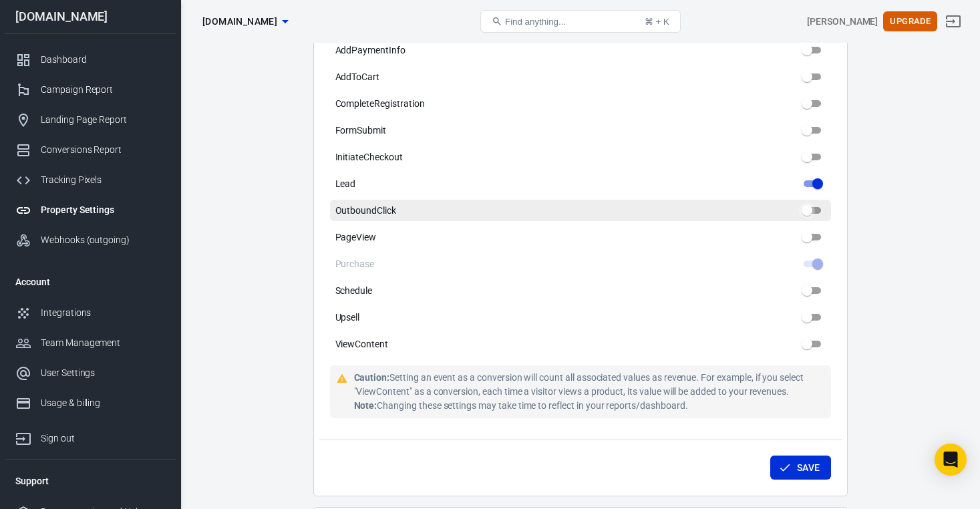
click at [805, 202] on input "OutboundClick" at bounding box center [807, 210] width 48 height 16
click at [811, 202] on input "OutboundClick" at bounding box center [807, 210] width 48 height 16
checkbox input "false"
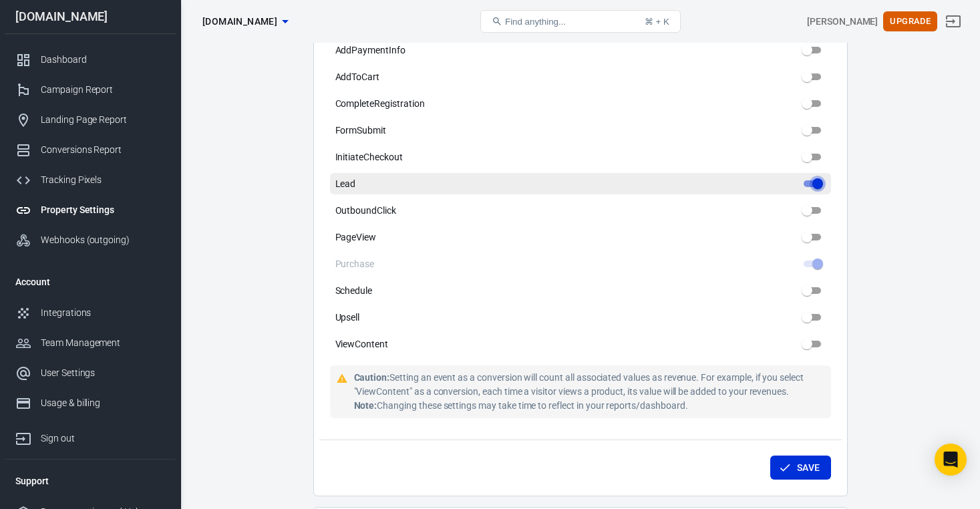
click at [812, 176] on input "Lead" at bounding box center [818, 184] width 48 height 16
checkbox input "true"
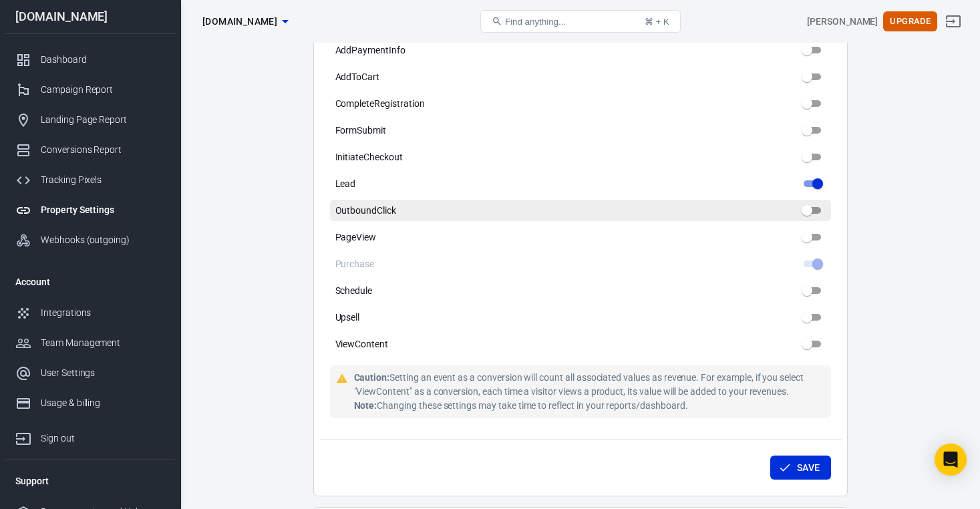
click at [807, 202] on input "OutboundClick" at bounding box center [807, 210] width 48 height 16
checkbox input "false"
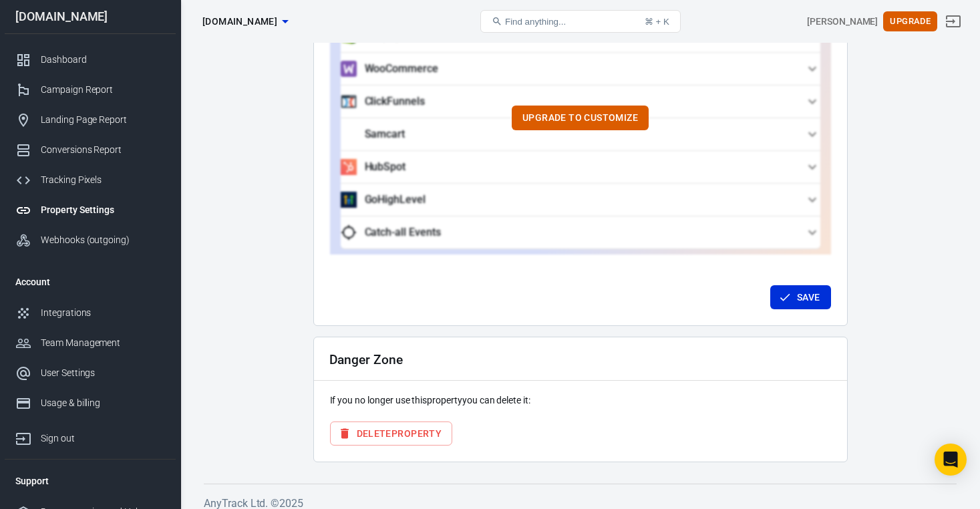
scroll to position [1304, 0]
click at [591, 106] on button "Upgrade to customize" at bounding box center [580, 118] width 137 height 25
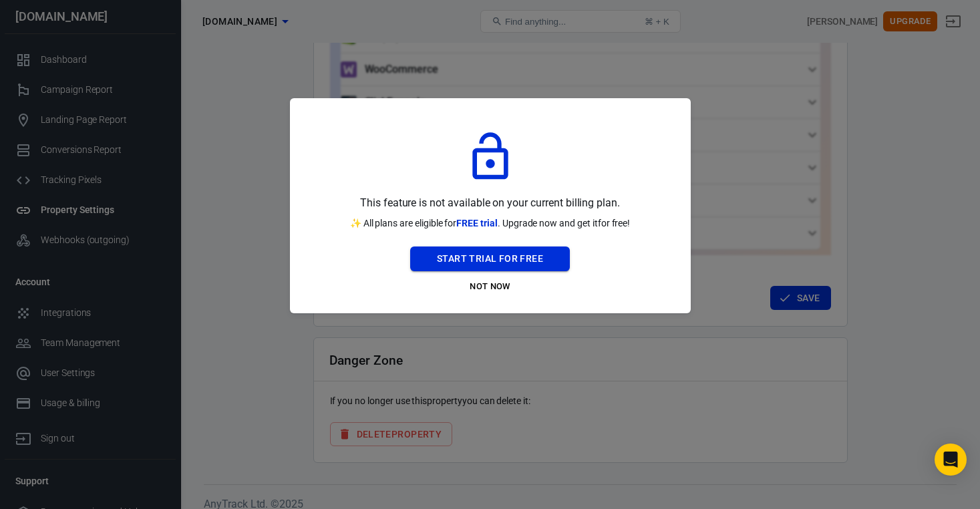
click at [500, 257] on button "Start Trial For Free" at bounding box center [490, 258] width 160 height 25
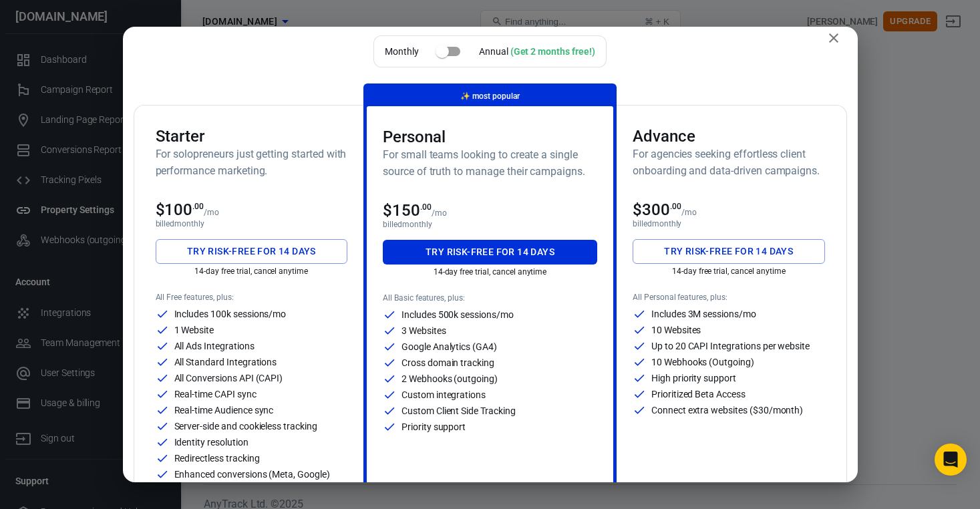
scroll to position [8, 0]
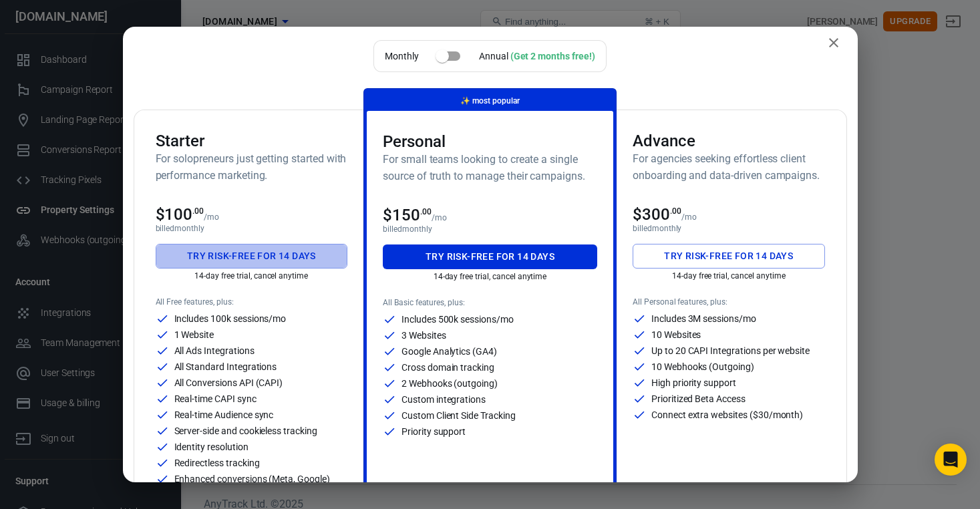
click at [277, 255] on button "Try risk-free for 14 days" at bounding box center [252, 256] width 192 height 25
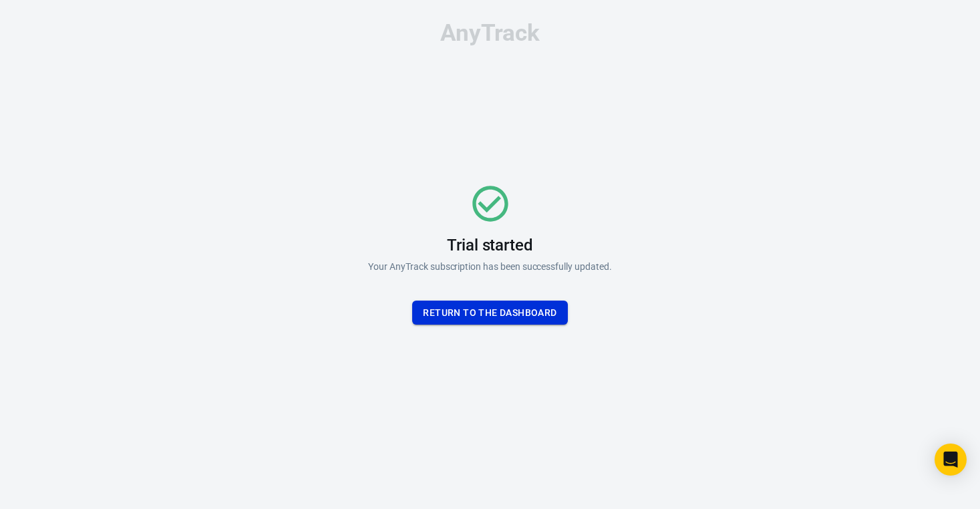
click at [512, 319] on button "Return To the dashboard" at bounding box center [489, 313] width 155 height 25
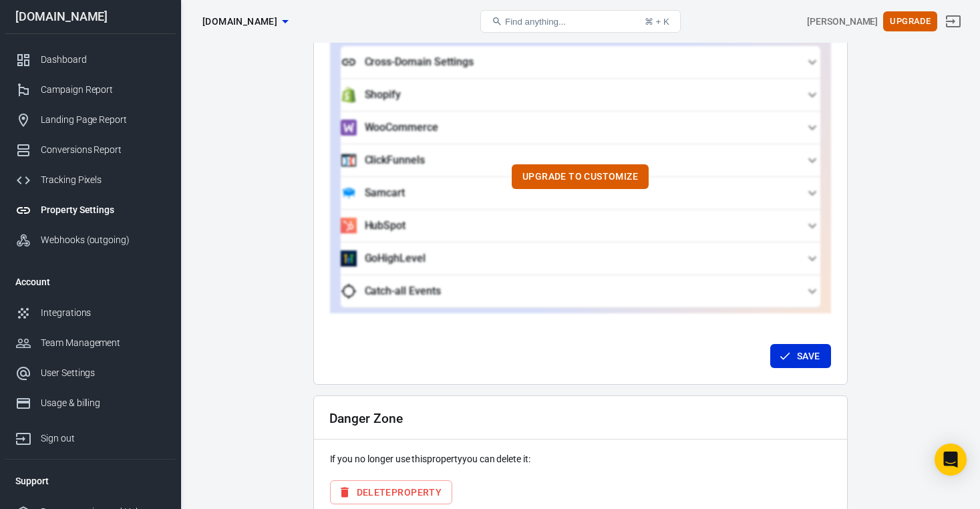
scroll to position [1290, 0]
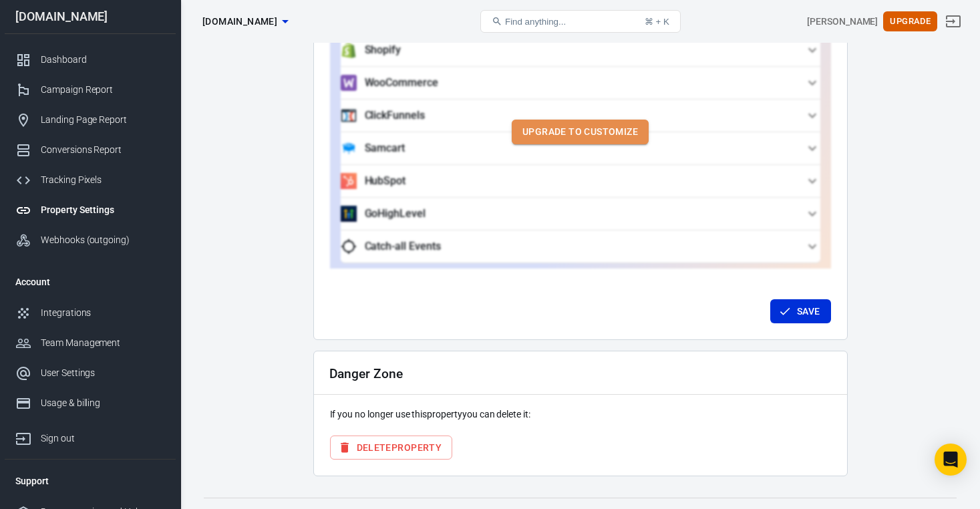
click at [582, 120] on button "Upgrade to customize" at bounding box center [580, 132] width 137 height 25
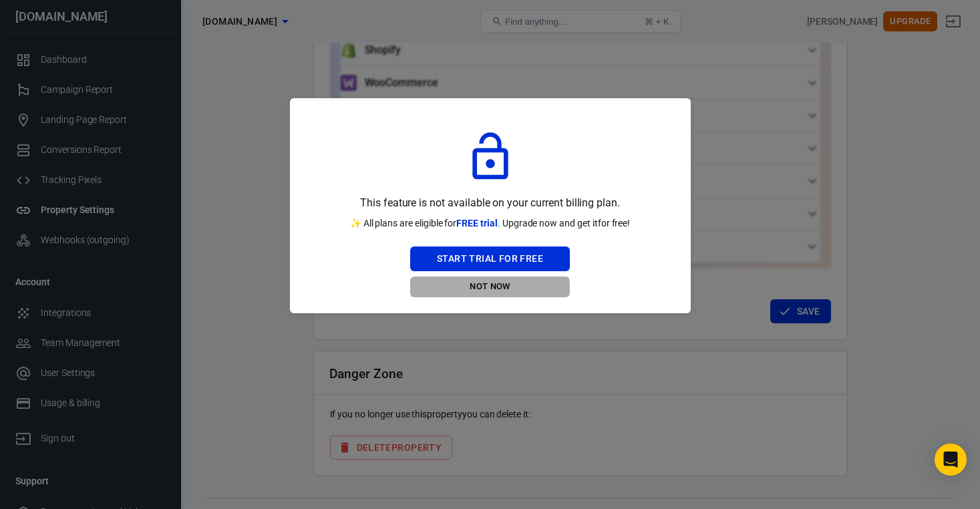
click at [486, 287] on button "Not Now" at bounding box center [490, 287] width 160 height 21
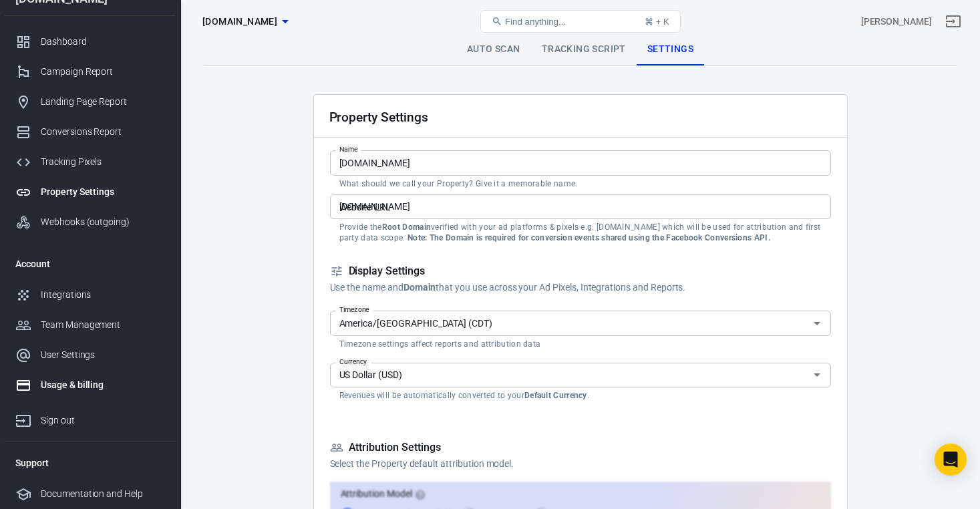
scroll to position [23, 0]
click at [75, 377] on link "Usage & billing" at bounding box center [90, 385] width 171 height 30
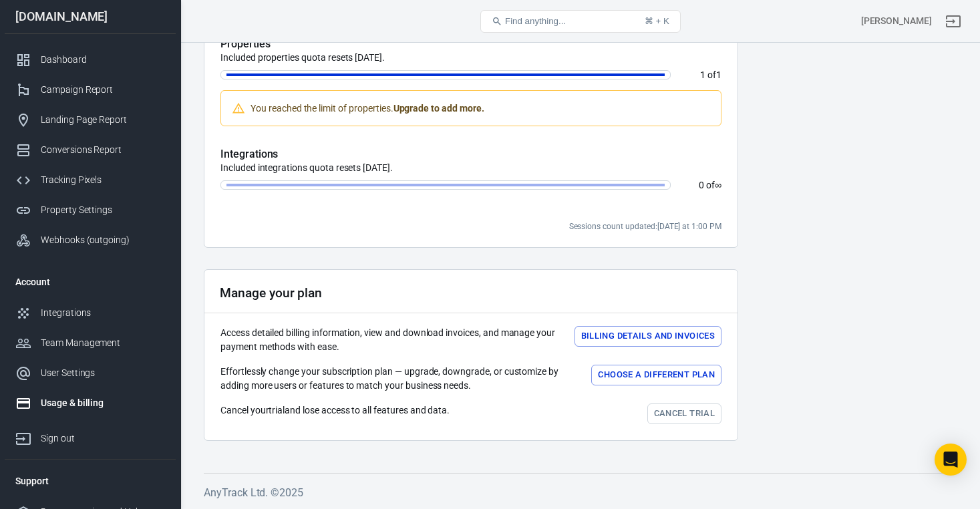
scroll to position [471, 0]
click at [69, 252] on link "Webhooks (outgoing)" at bounding box center [90, 240] width 171 height 30
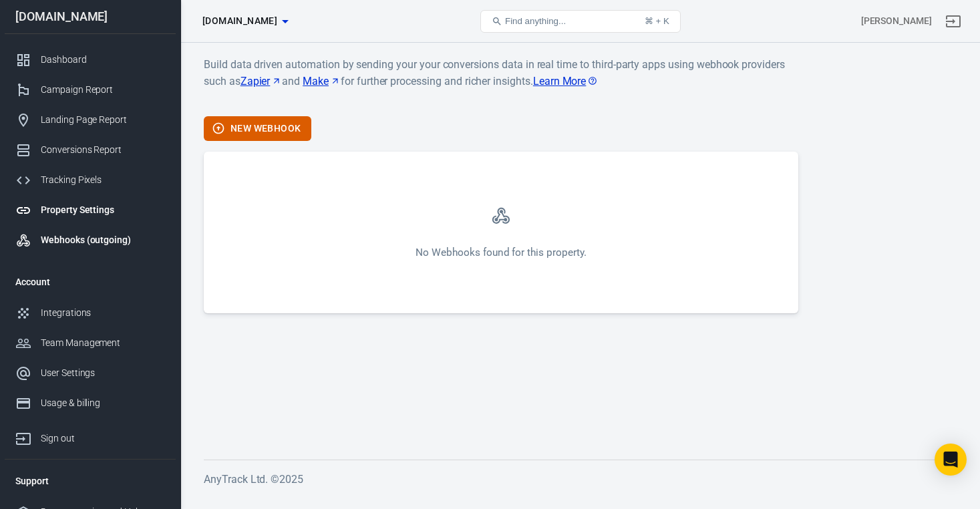
click at [71, 215] on div "Property Settings" at bounding box center [103, 210] width 124 height 14
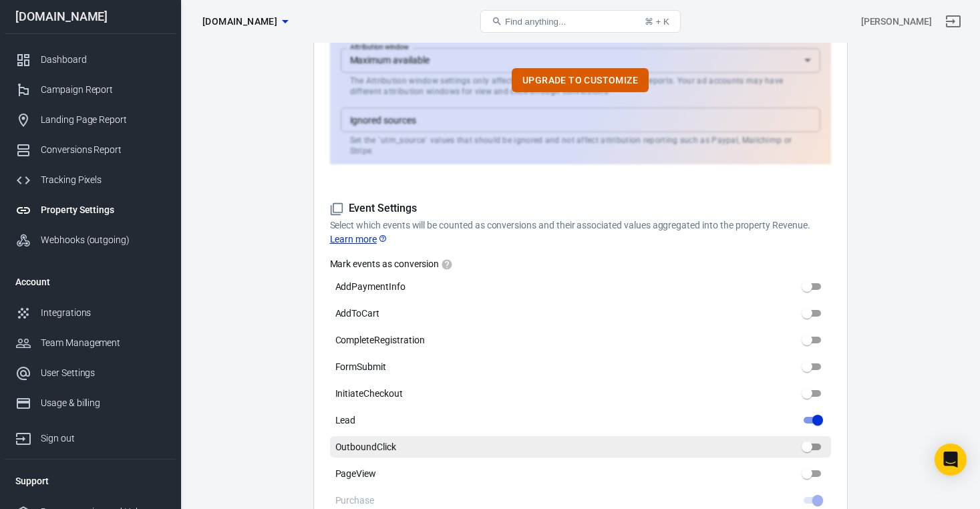
scroll to position [269, 0]
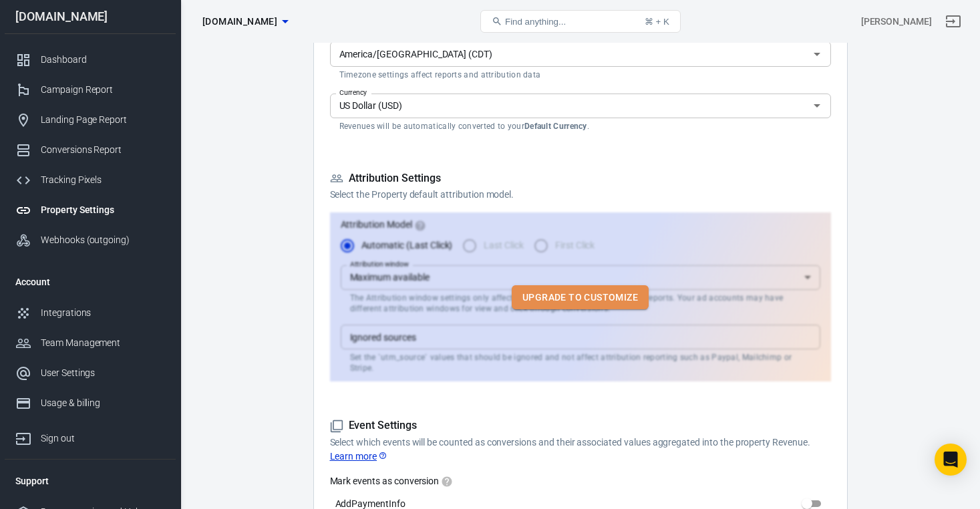
click at [554, 287] on button "Upgrade to customize" at bounding box center [580, 297] width 137 height 25
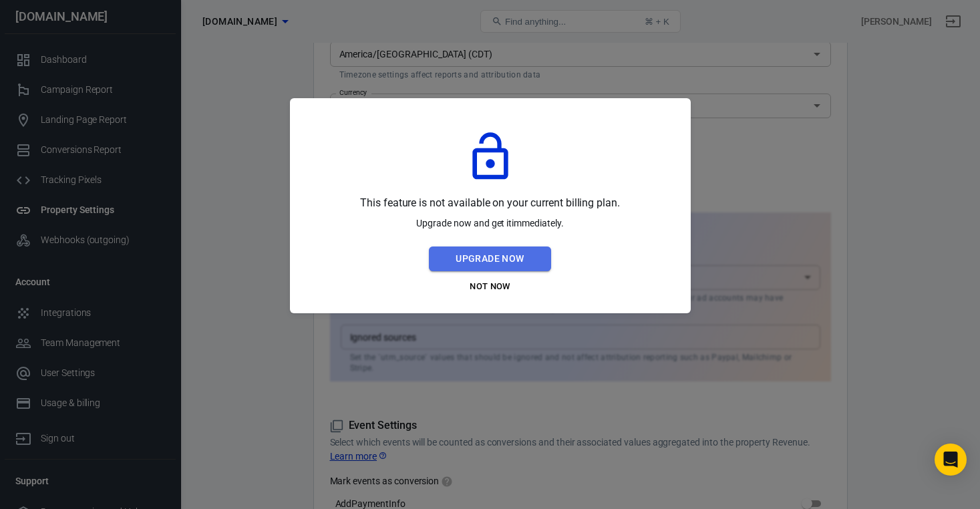
click at [508, 261] on button "Upgrade Now" at bounding box center [490, 258] width 122 height 25
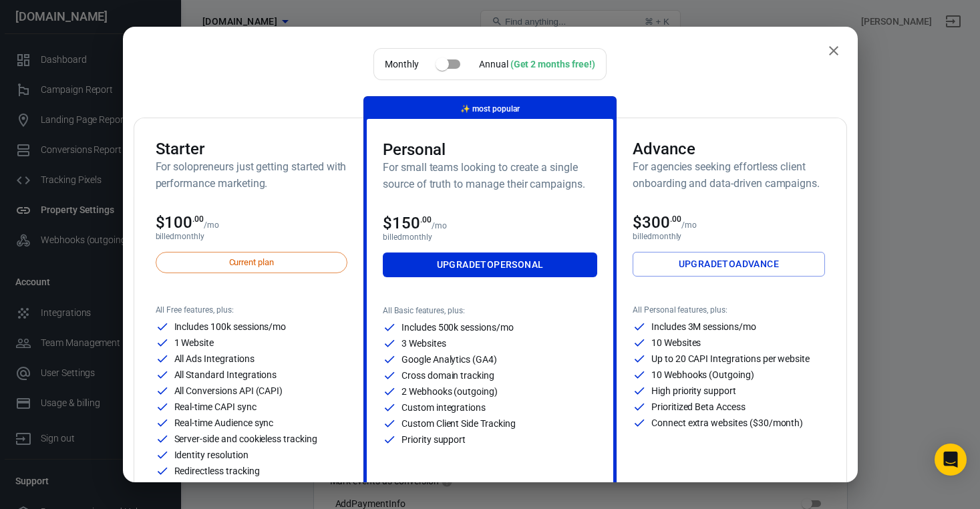
scroll to position [0, 0]
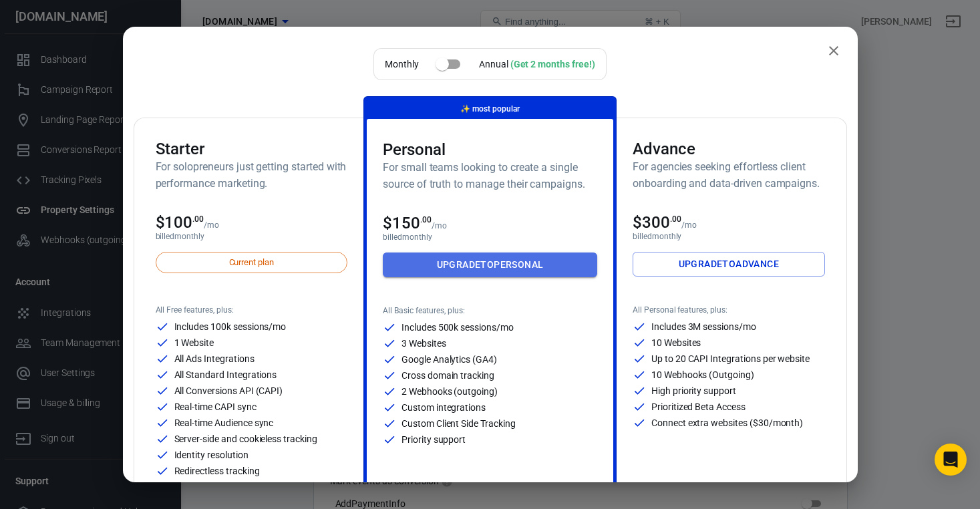
click at [466, 266] on link "Upgrade to Personal" at bounding box center [490, 264] width 214 height 25
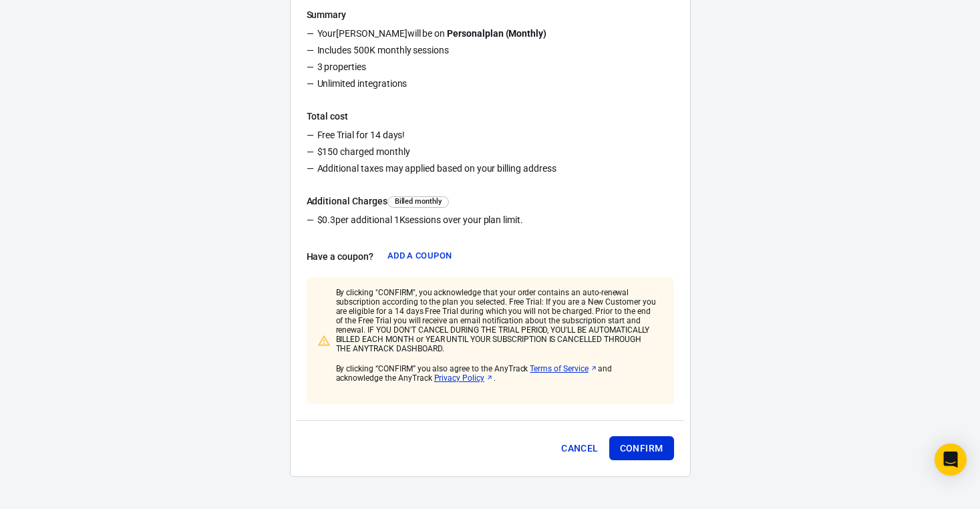
scroll to position [229, 0]
click at [584, 447] on button "Cancel" at bounding box center [579, 449] width 47 height 25
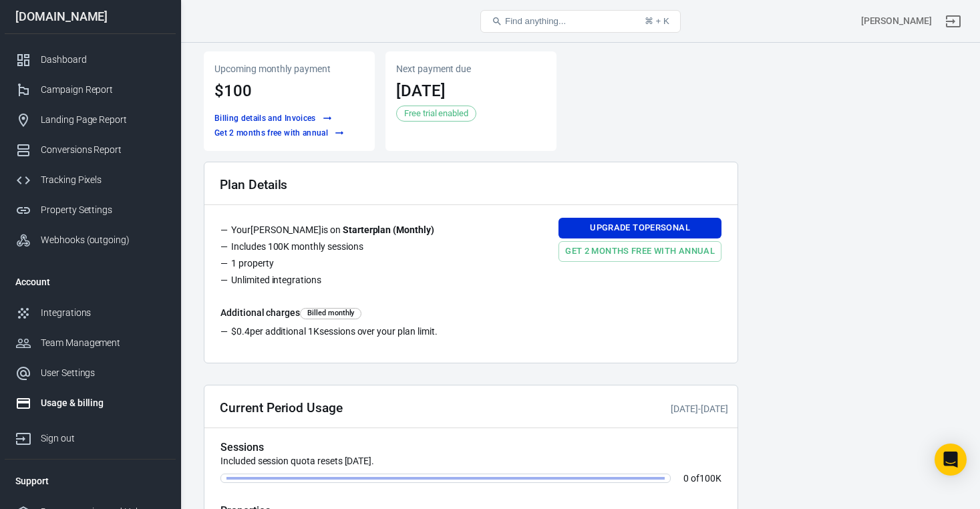
scroll to position [5, 0]
click at [623, 230] on link "Upgrade to Personal" at bounding box center [639, 227] width 163 height 21
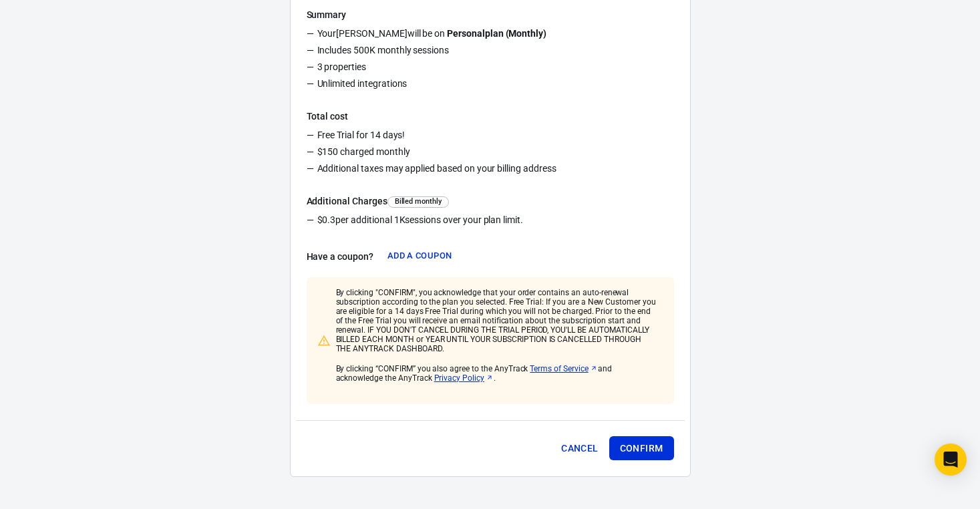
scroll to position [229, 0]
click at [582, 452] on button "Cancel" at bounding box center [579, 449] width 47 height 25
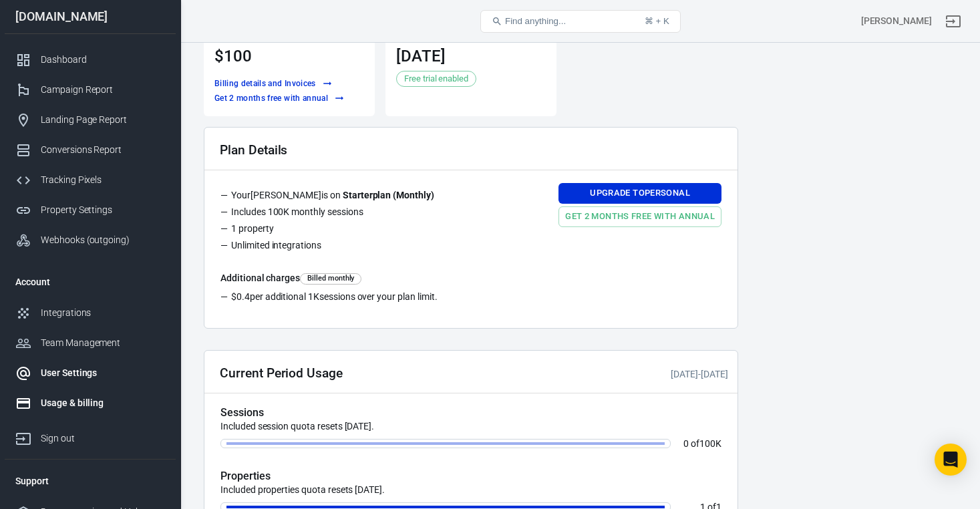
click at [85, 376] on div "User Settings" at bounding box center [103, 373] width 124 height 14
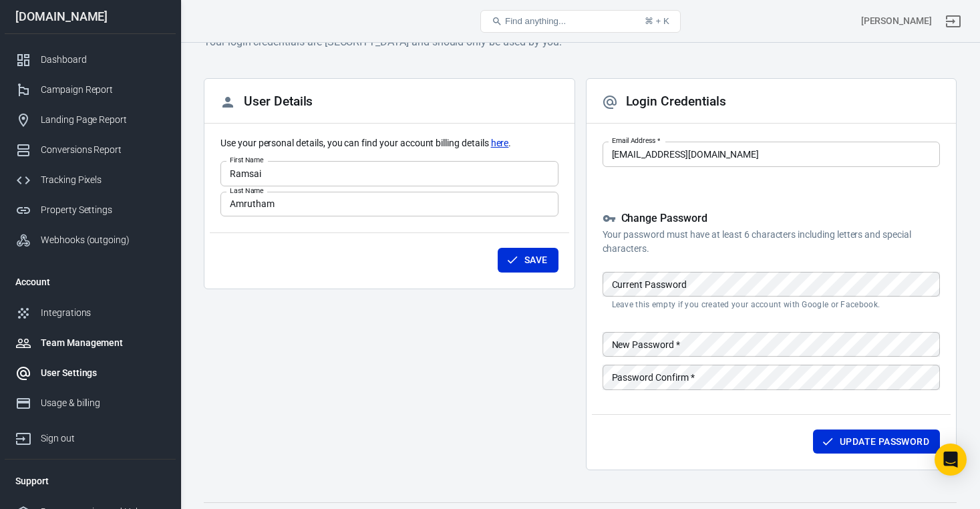
click at [86, 341] on div "Team Management" at bounding box center [103, 343] width 124 height 14
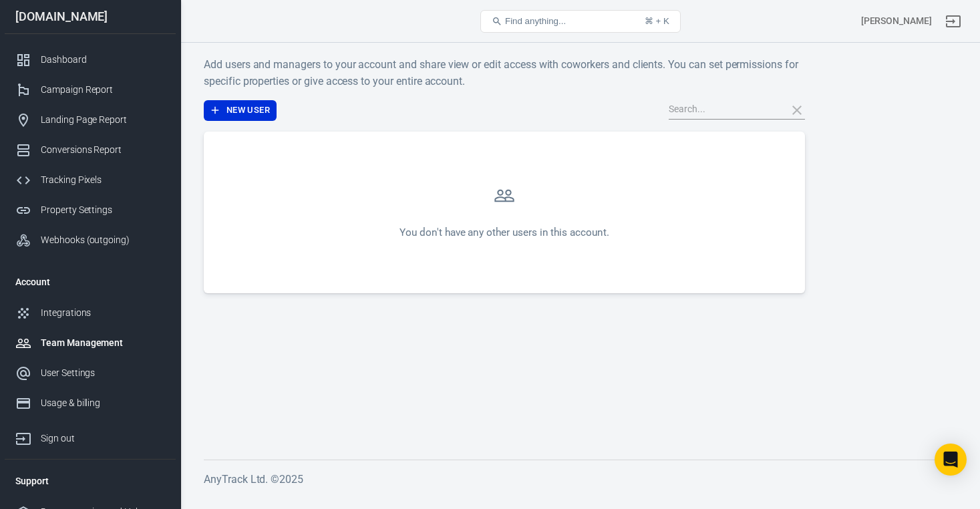
click at [71, 293] on li "Account" at bounding box center [90, 282] width 171 height 32
click at [59, 213] on div "Property Settings" at bounding box center [103, 210] width 124 height 14
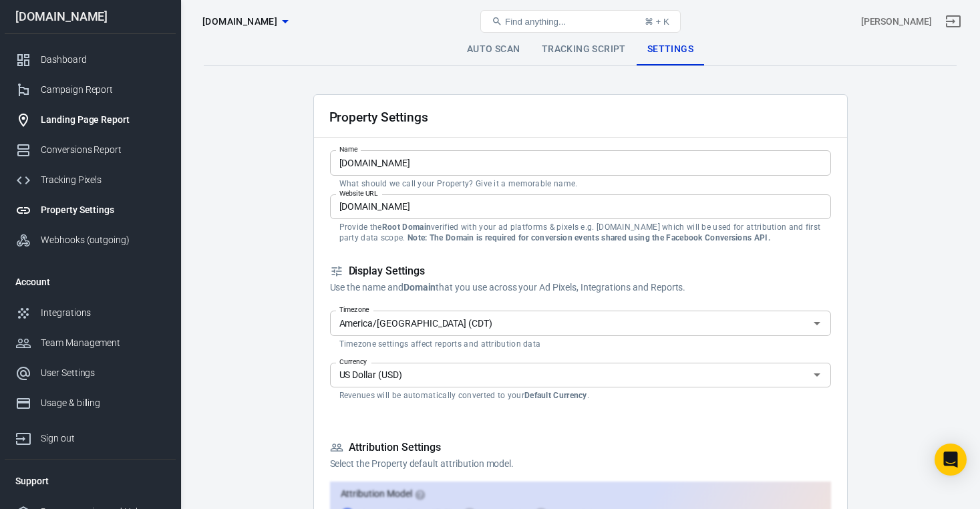
click at [60, 127] on div "Landing Page Report" at bounding box center [103, 120] width 124 height 14
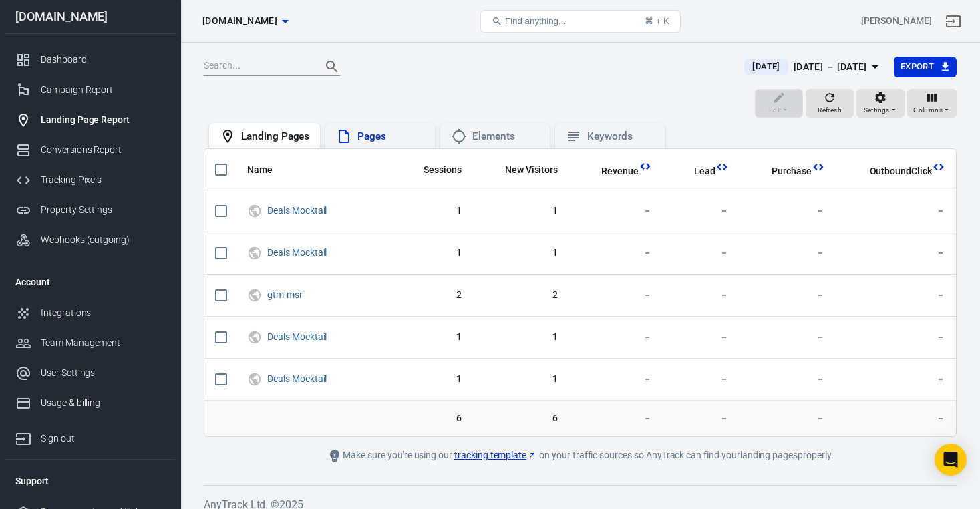
click at [386, 132] on div "Pages" at bounding box center [390, 137] width 67 height 14
click at [284, 132] on div "Landing Pages" at bounding box center [275, 137] width 68 height 14
click at [900, 112] on button "Settings" at bounding box center [880, 103] width 48 height 29
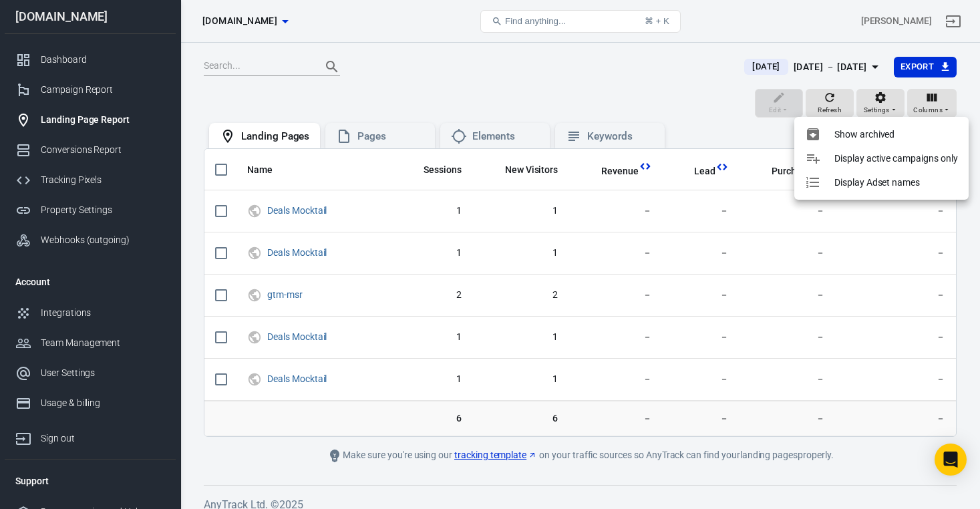
click at [892, 104] on div at bounding box center [490, 254] width 980 height 509
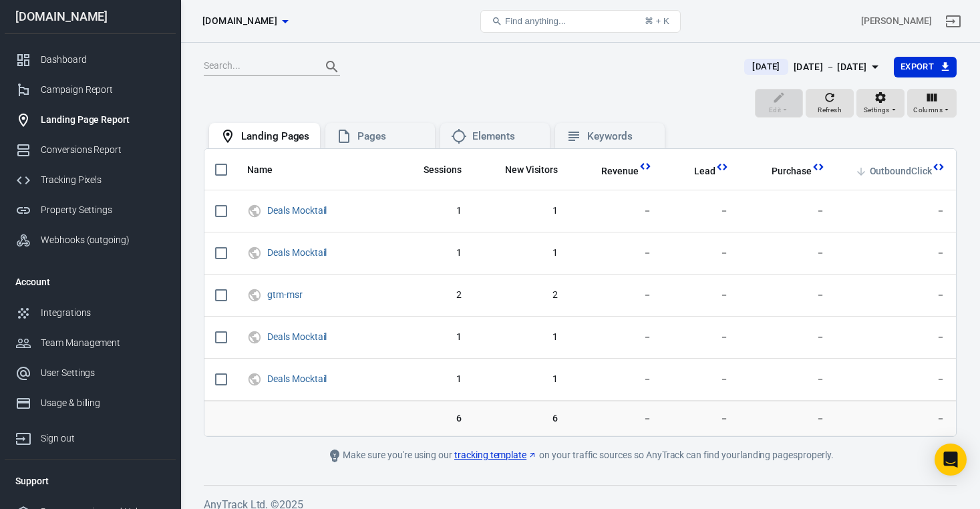
click at [906, 167] on span "OutboundClick" at bounding box center [901, 171] width 62 height 13
click at [900, 168] on span "OutboundClick" at bounding box center [901, 171] width 62 height 13
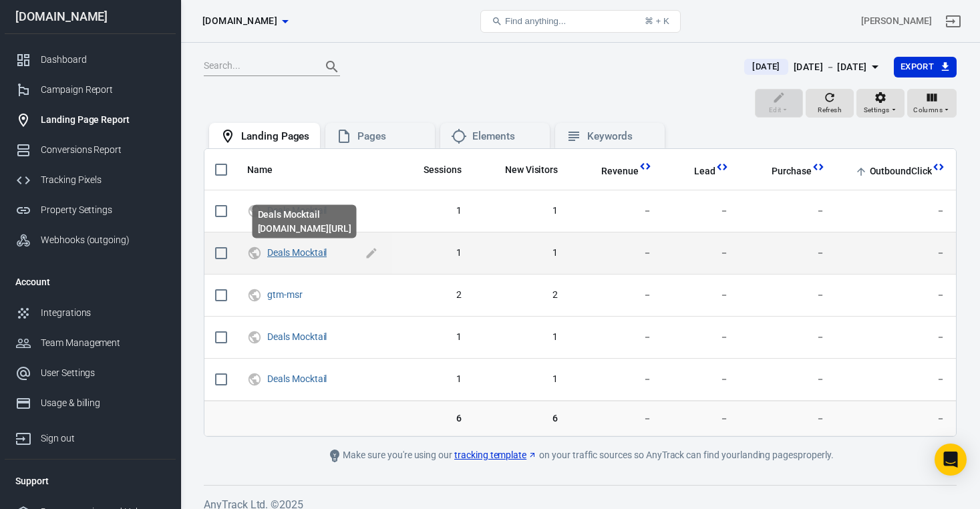
click at [313, 250] on link "Deals Mocktail" at bounding box center [296, 252] width 59 height 11
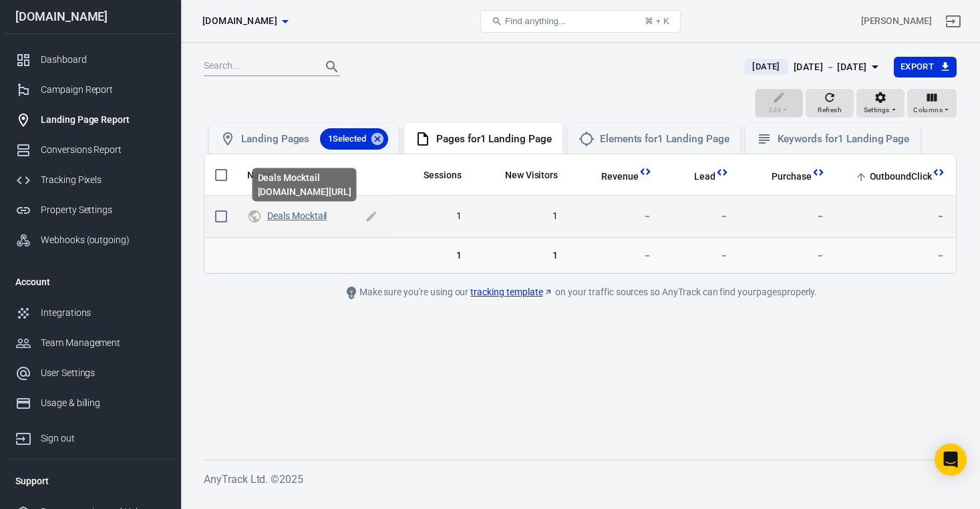
click at [315, 212] on link "Deals Mocktail" at bounding box center [296, 215] width 59 height 11
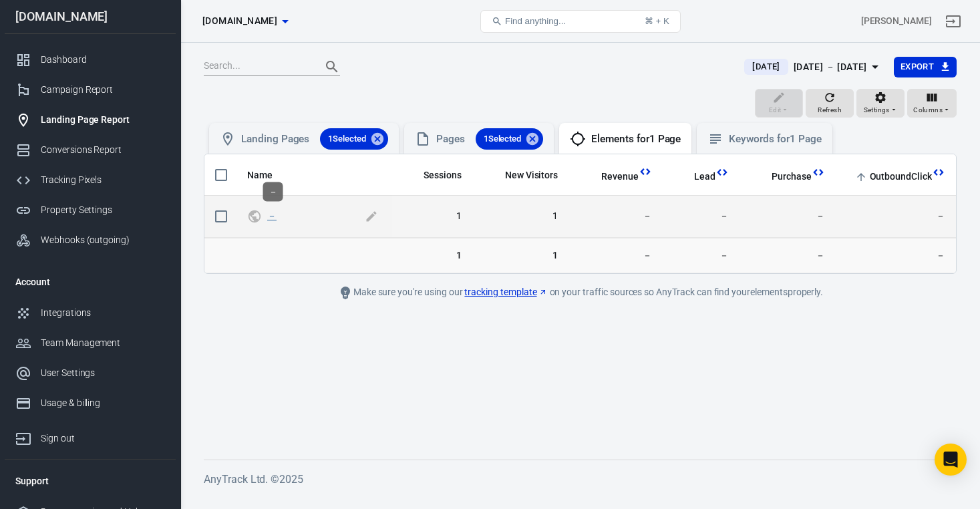
click at [274, 214] on link "－" at bounding box center [271, 215] width 9 height 11
click at [369, 214] on icon "scrollable content" at bounding box center [371, 216] width 13 height 13
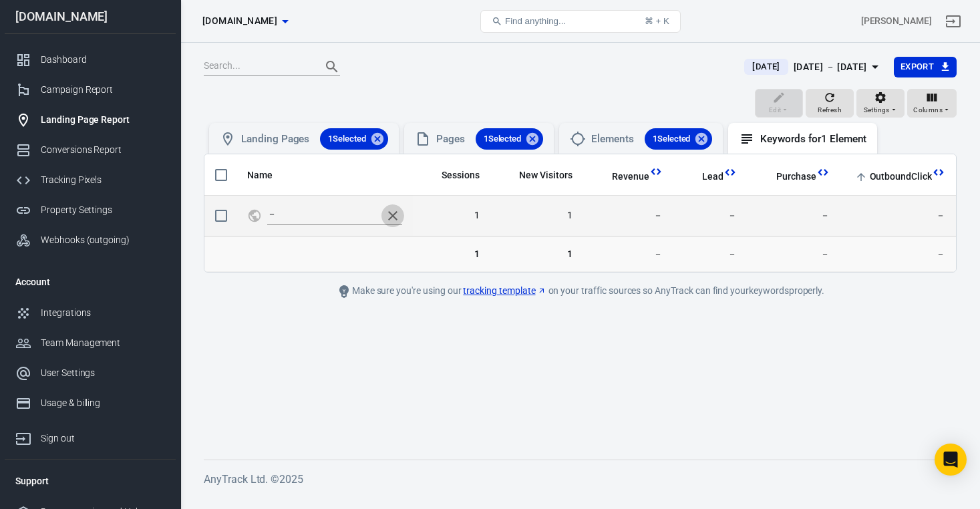
click at [390, 212] on icon "scrollable content" at bounding box center [393, 216] width 16 height 16
click at [256, 214] on icon "UTM & Web Traffic" at bounding box center [254, 216] width 15 height 16
click at [288, 214] on span "－" at bounding box center [314, 216] width 94 height 13
click at [273, 215] on link "－" at bounding box center [271, 215] width 9 height 11
checkbox input "true"
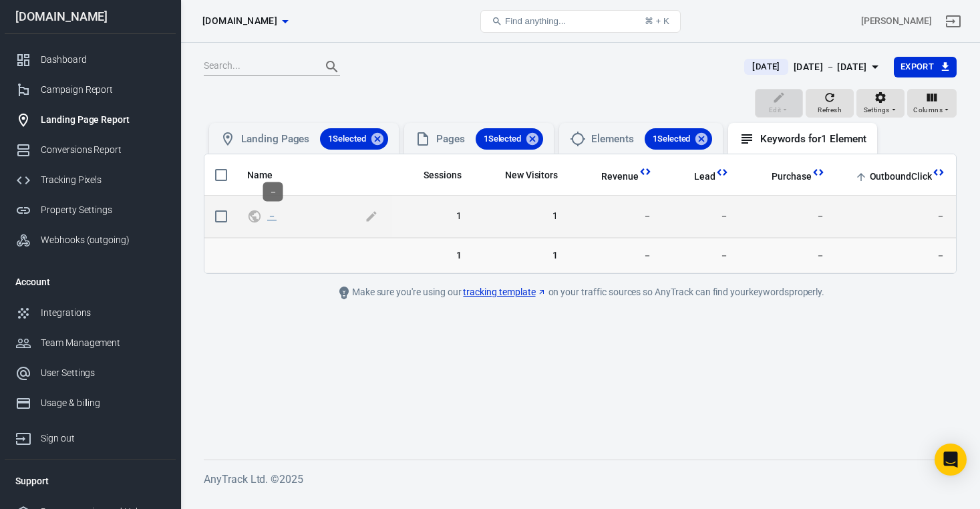
checkbox input "true"
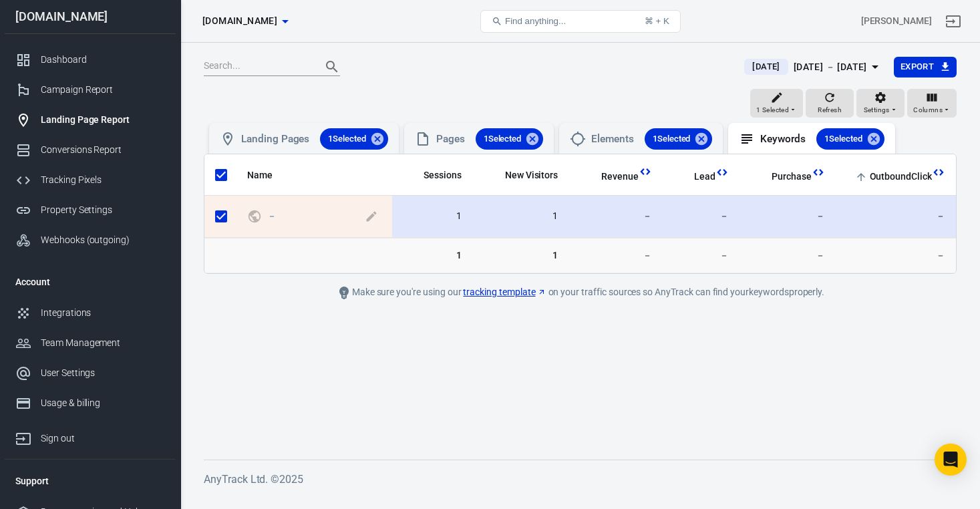
click at [293, 216] on span "－" at bounding box center [314, 216] width 94 height 13
click at [369, 212] on icon "scrollable content" at bounding box center [371, 216] width 13 height 13
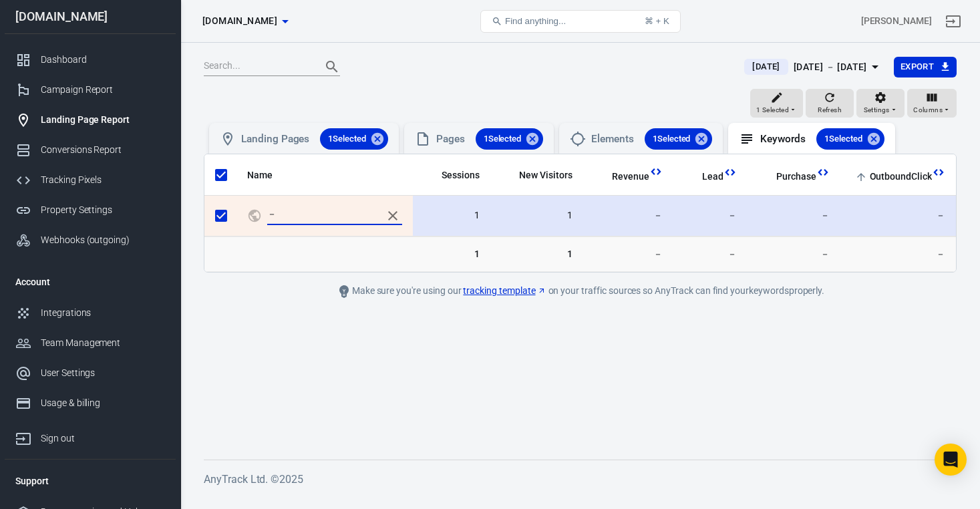
drag, startPoint x: 326, startPoint y: 212, endPoint x: 235, endPoint y: 218, distance: 91.0
click at [235, 218] on tr "－ 1 1 － － － －" at bounding box center [579, 216] width 751 height 41
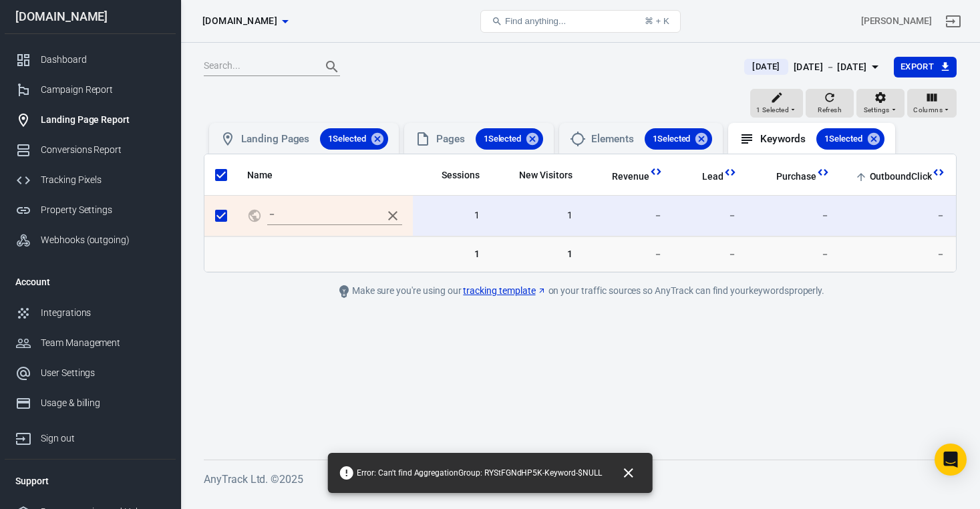
click at [333, 192] on th "Name" at bounding box center [324, 174] width 176 height 41
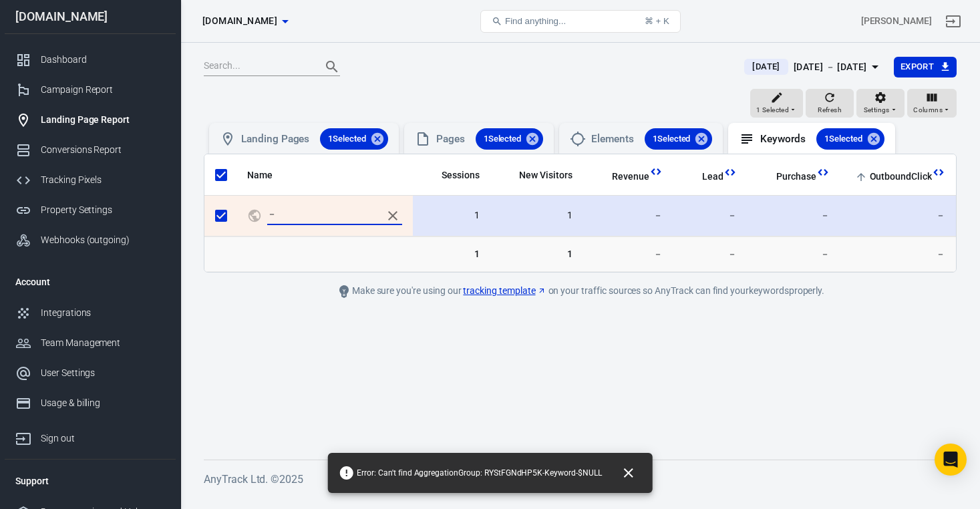
click at [339, 214] on input "－" at bounding box center [321, 215] width 109 height 17
type input "－pushanami"
click at [313, 314] on main "Today Sep 17 － Sep 17, 2025 Export 1 Selected Refresh Settings Columns Landing …" at bounding box center [580, 247] width 753 height 382
click at [221, 212] on input "scrollable content" at bounding box center [221, 216] width 28 height 28
checkbox input "false"
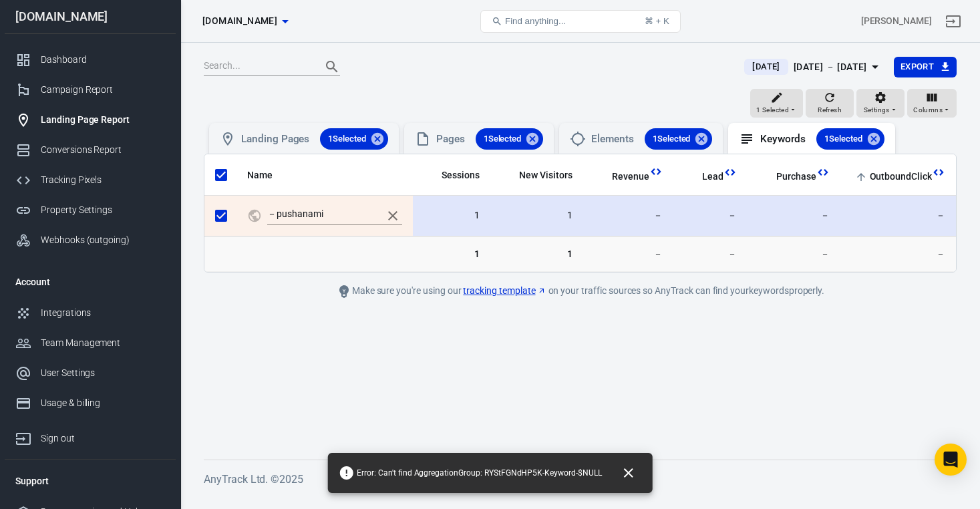
checkbox input "false"
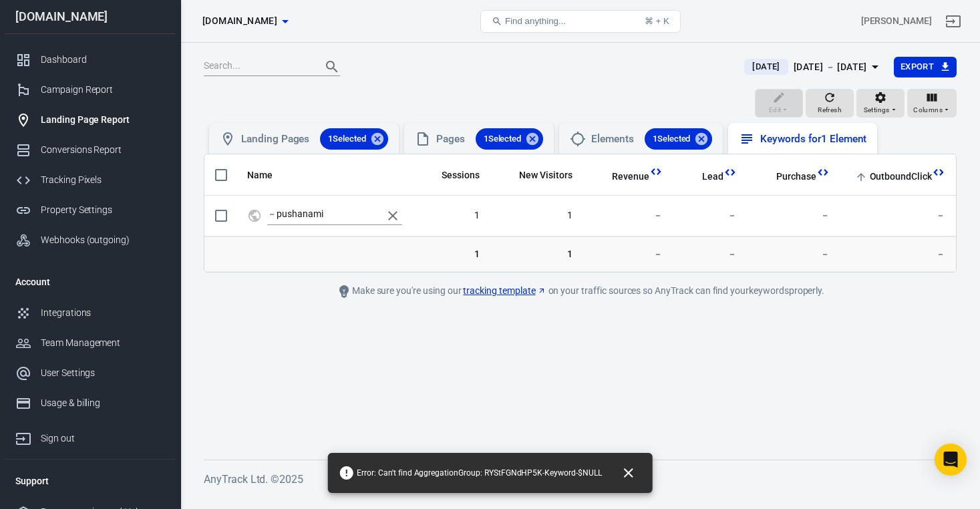
click at [825, 137] on div "Keywords for 1 Element" at bounding box center [813, 139] width 106 height 14
click at [381, 137] on icon at bounding box center [377, 139] width 15 height 15
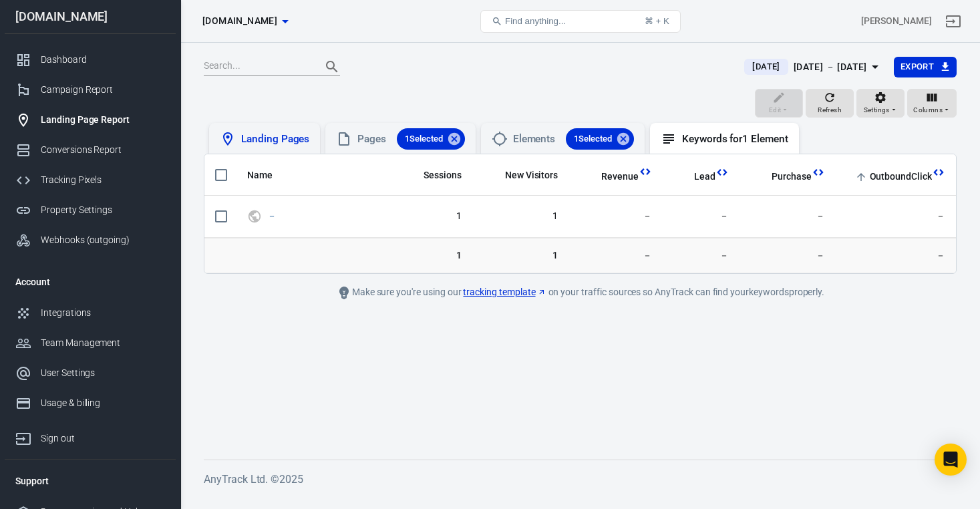
click at [280, 9] on button "[DOMAIN_NAME]" at bounding box center [245, 21] width 96 height 25
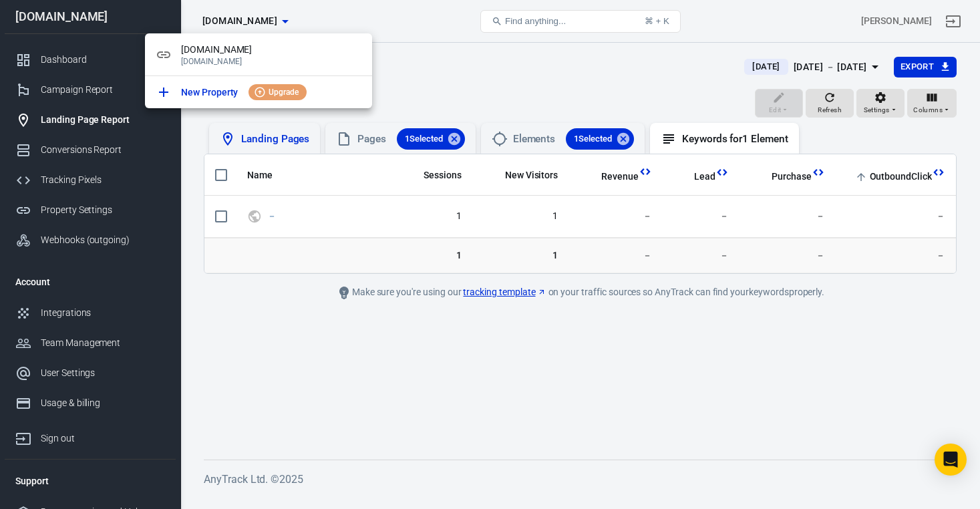
click at [282, 17] on div at bounding box center [490, 254] width 980 height 509
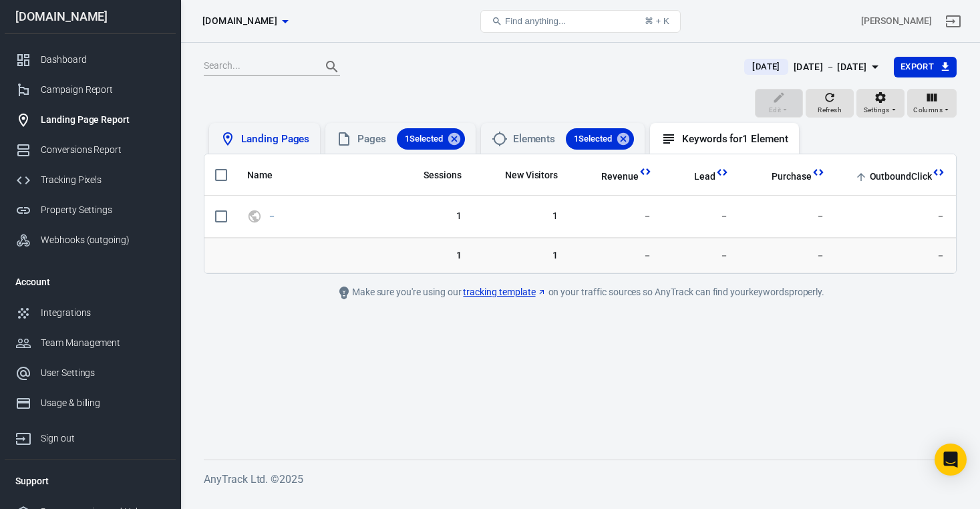
click at [277, 17] on span "[DOMAIN_NAME]" at bounding box center [239, 21] width 75 height 17
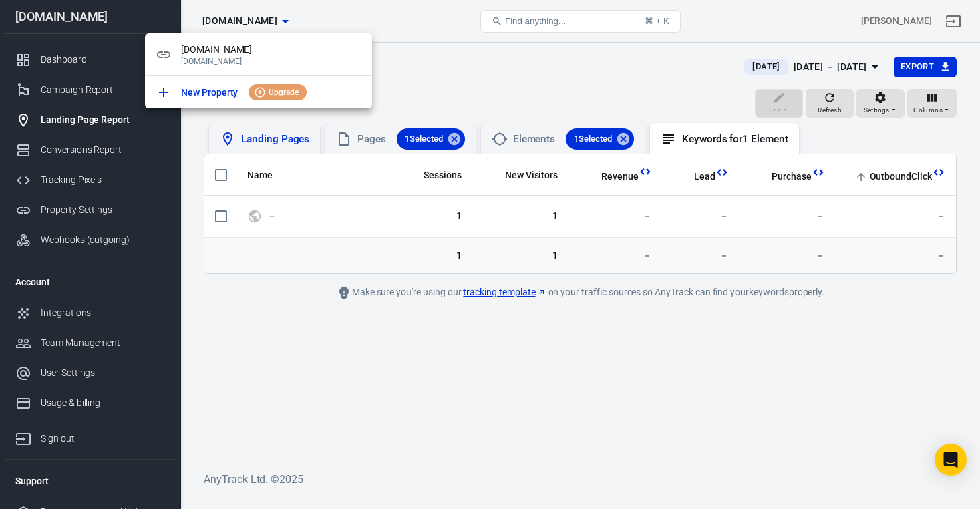
click at [282, 17] on div at bounding box center [490, 254] width 980 height 509
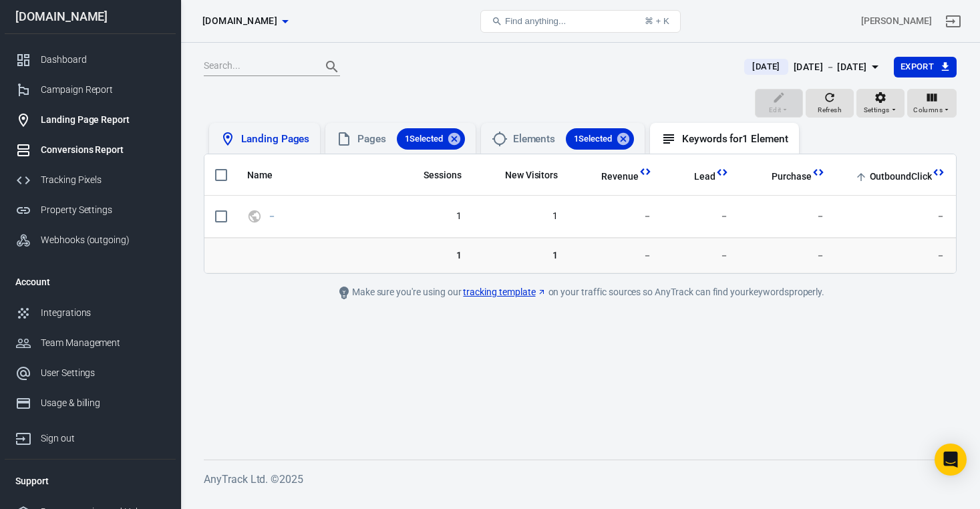
click at [96, 156] on div "Conversions Report" at bounding box center [103, 150] width 124 height 14
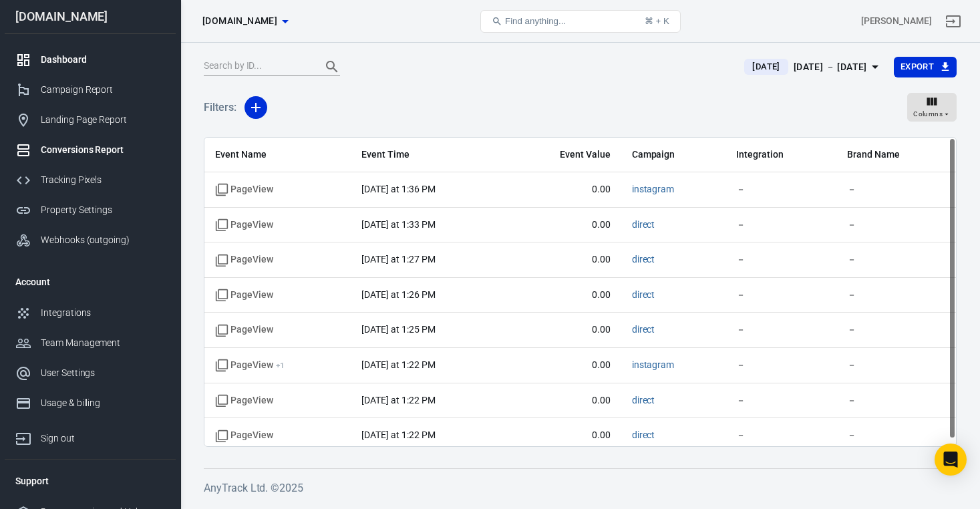
click at [67, 75] on link "Dashboard" at bounding box center [90, 60] width 171 height 30
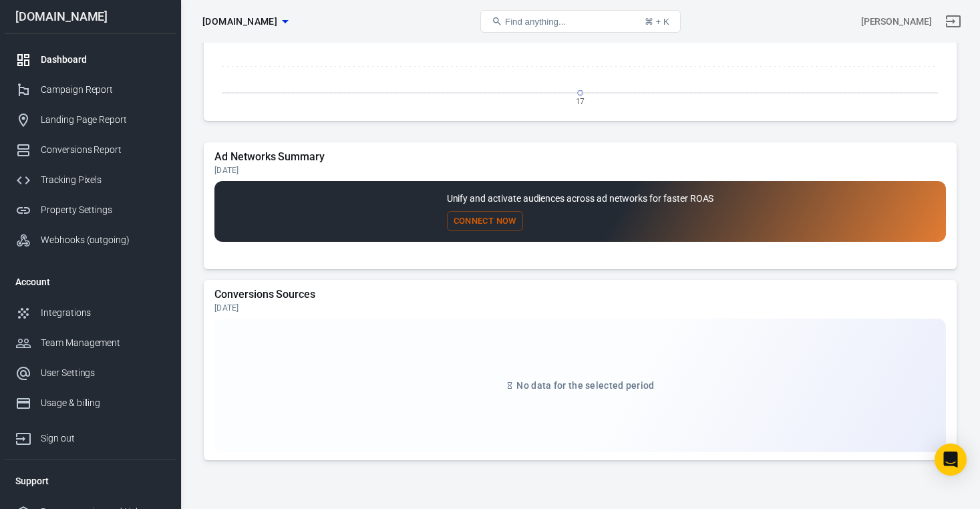
scroll to position [1093, 0]
click at [470, 226] on button "Connect Now" at bounding box center [485, 221] width 76 height 21
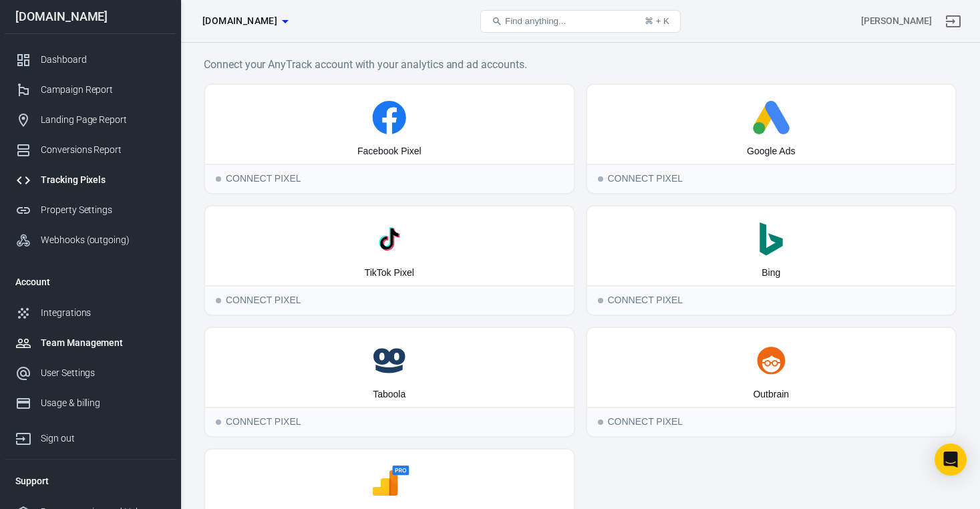
click at [90, 337] on link "Team Management" at bounding box center [90, 343] width 171 height 30
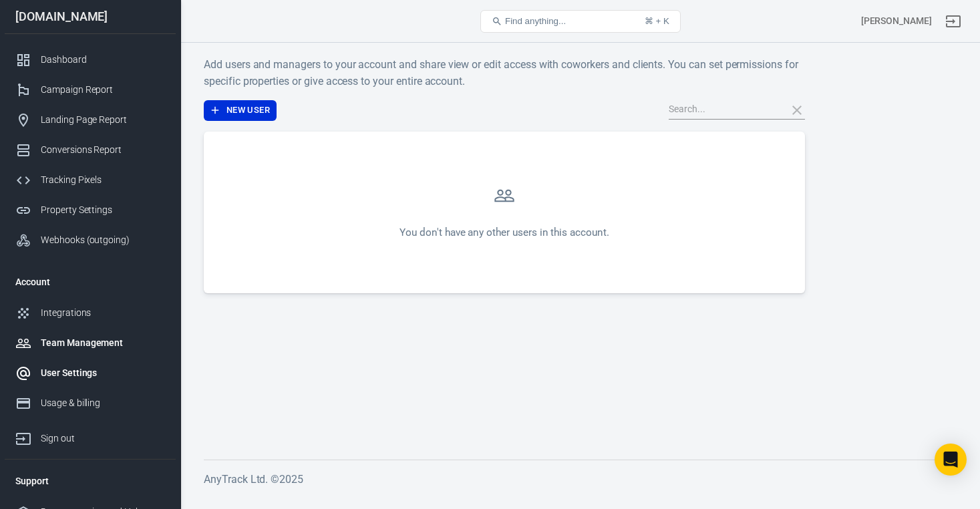
click at [81, 380] on div "User Settings" at bounding box center [103, 373] width 124 height 14
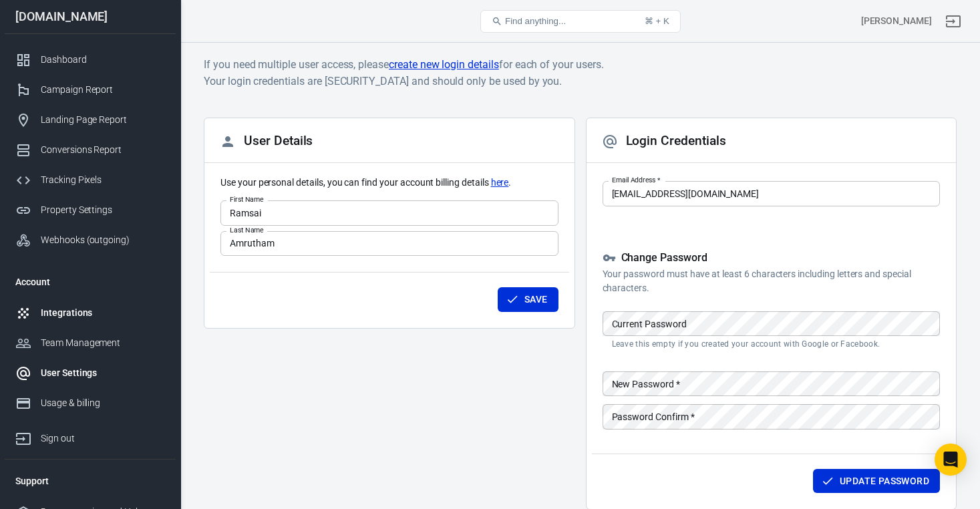
click at [78, 309] on link "Integrations" at bounding box center [90, 313] width 171 height 30
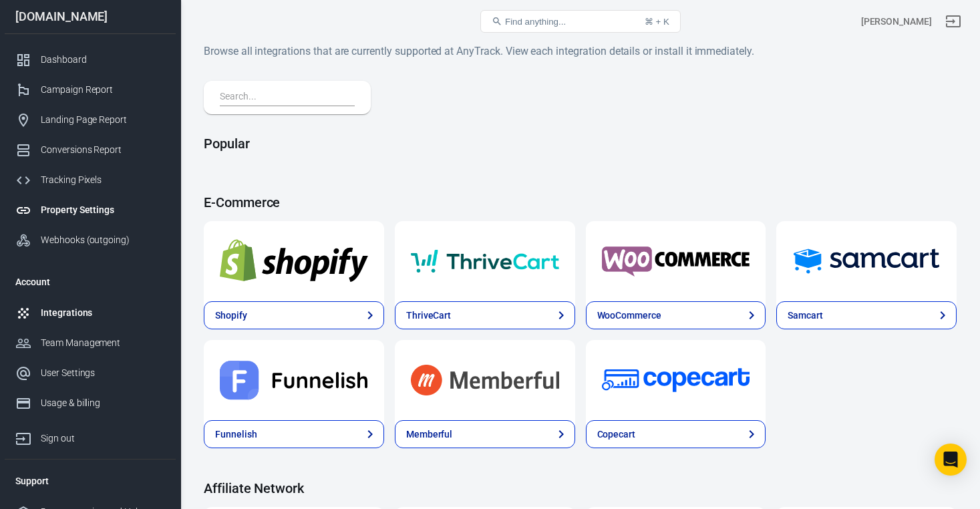
click at [69, 225] on link "Property Settings" at bounding box center [90, 210] width 171 height 30
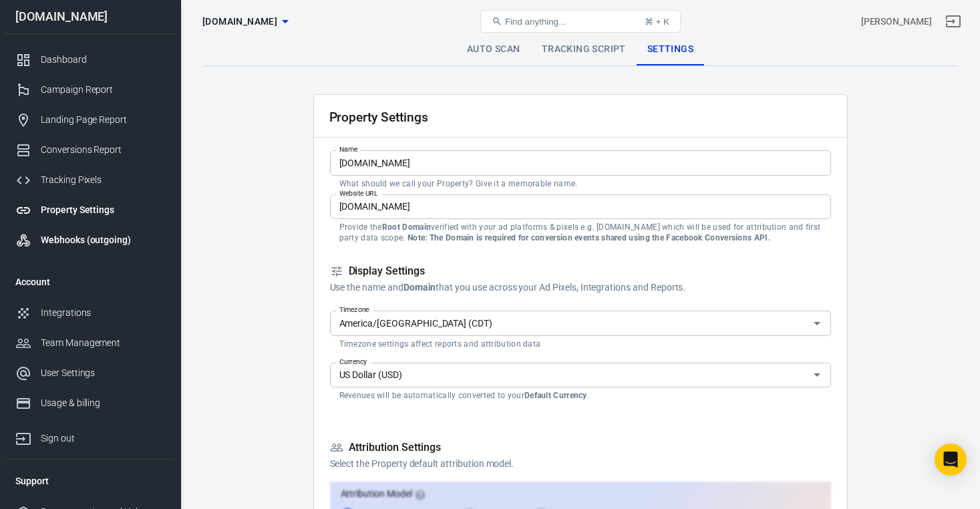
click at [83, 247] on div "Webhooks (outgoing)" at bounding box center [103, 240] width 124 height 14
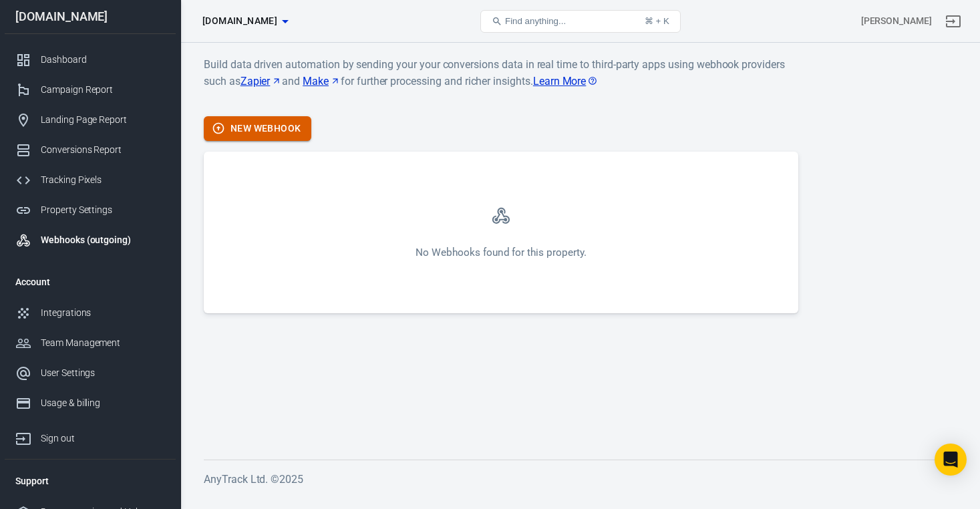
click at [271, 136] on button "New Webhook" at bounding box center [258, 128] width 108 height 25
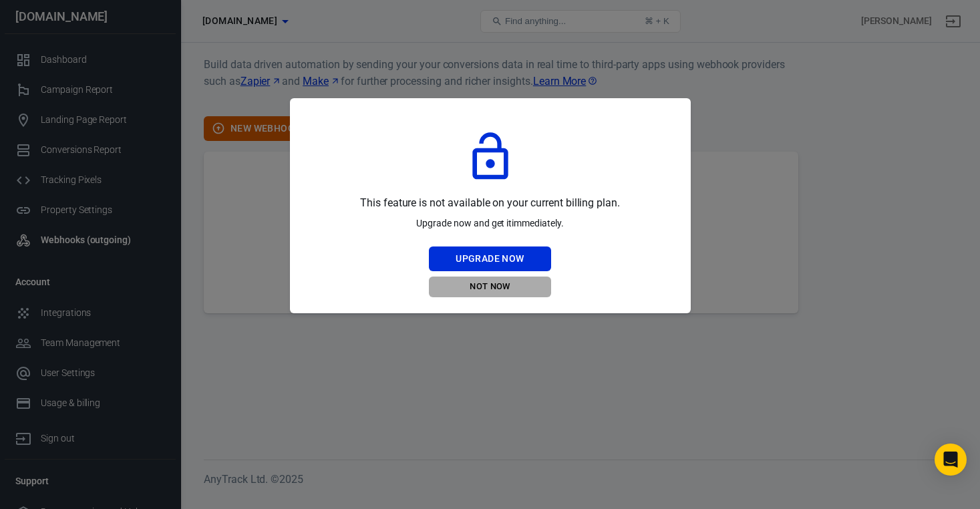
click at [487, 277] on button "Not Now" at bounding box center [490, 287] width 122 height 21
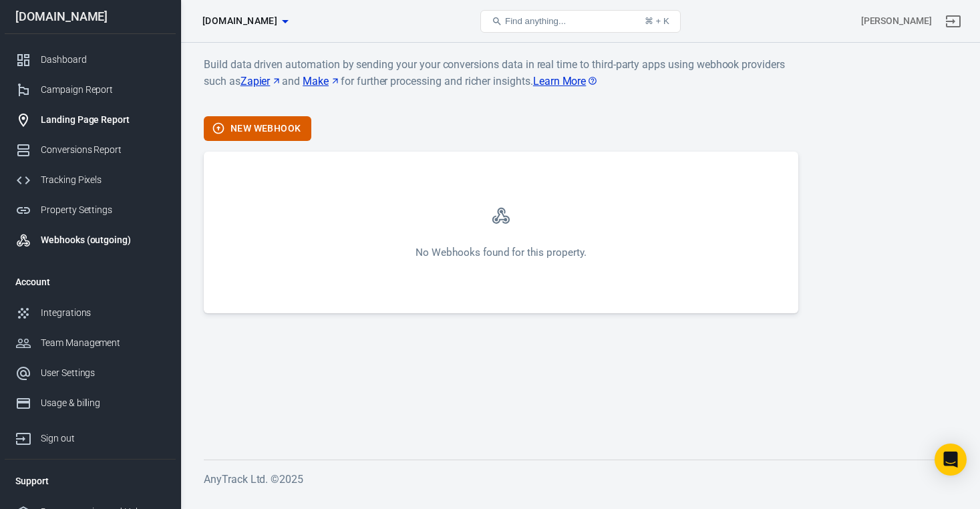
click at [61, 133] on link "Landing Page Report" at bounding box center [90, 120] width 171 height 30
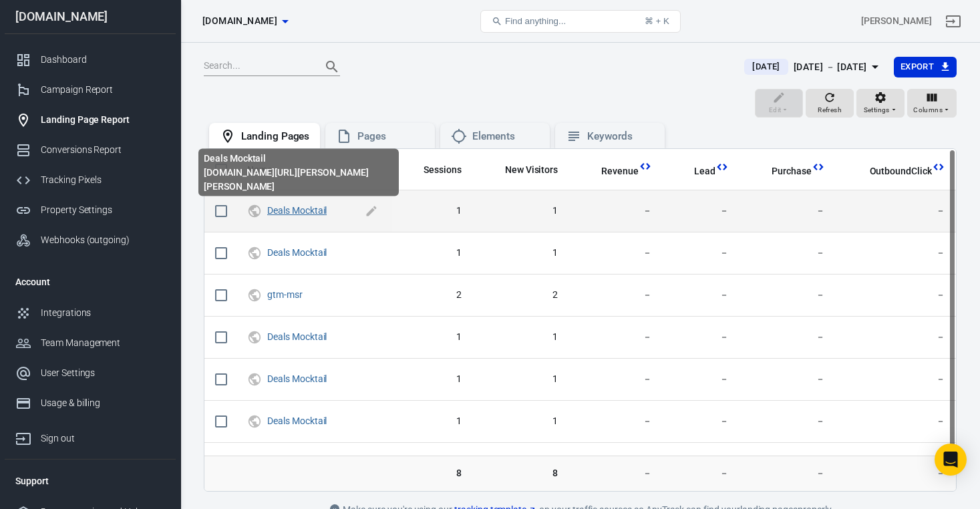
click at [293, 210] on link "Deals Mocktail" at bounding box center [296, 210] width 59 height 11
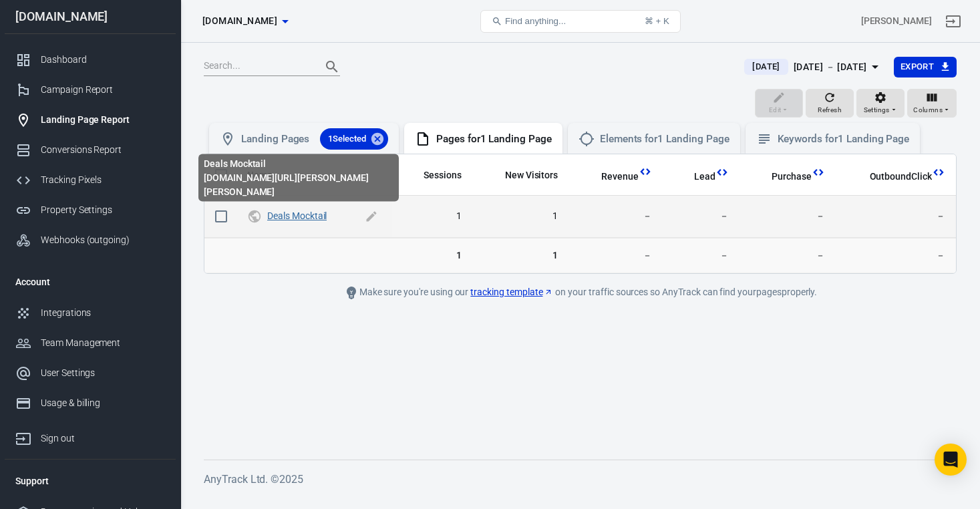
click at [307, 215] on link "Deals Mocktail" at bounding box center [296, 215] width 59 height 11
